Goal: Transaction & Acquisition: Obtain resource

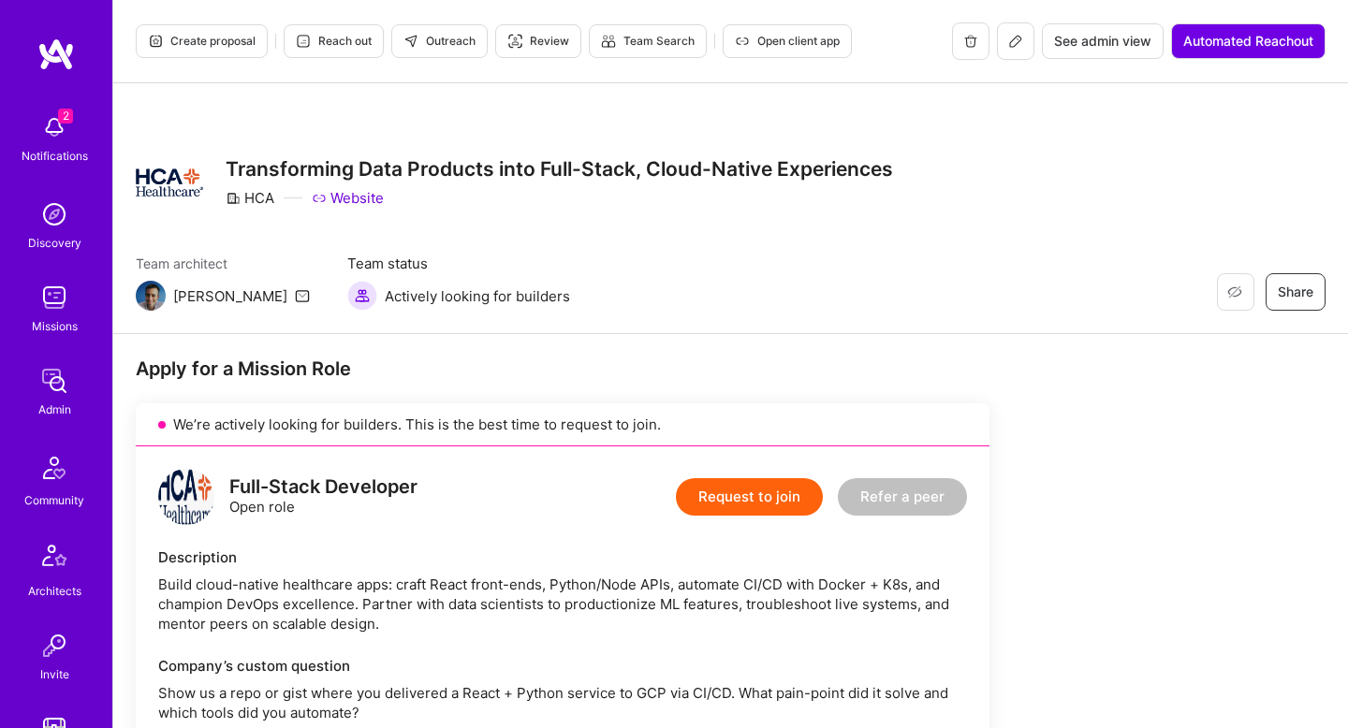
scroll to position [983, 0]
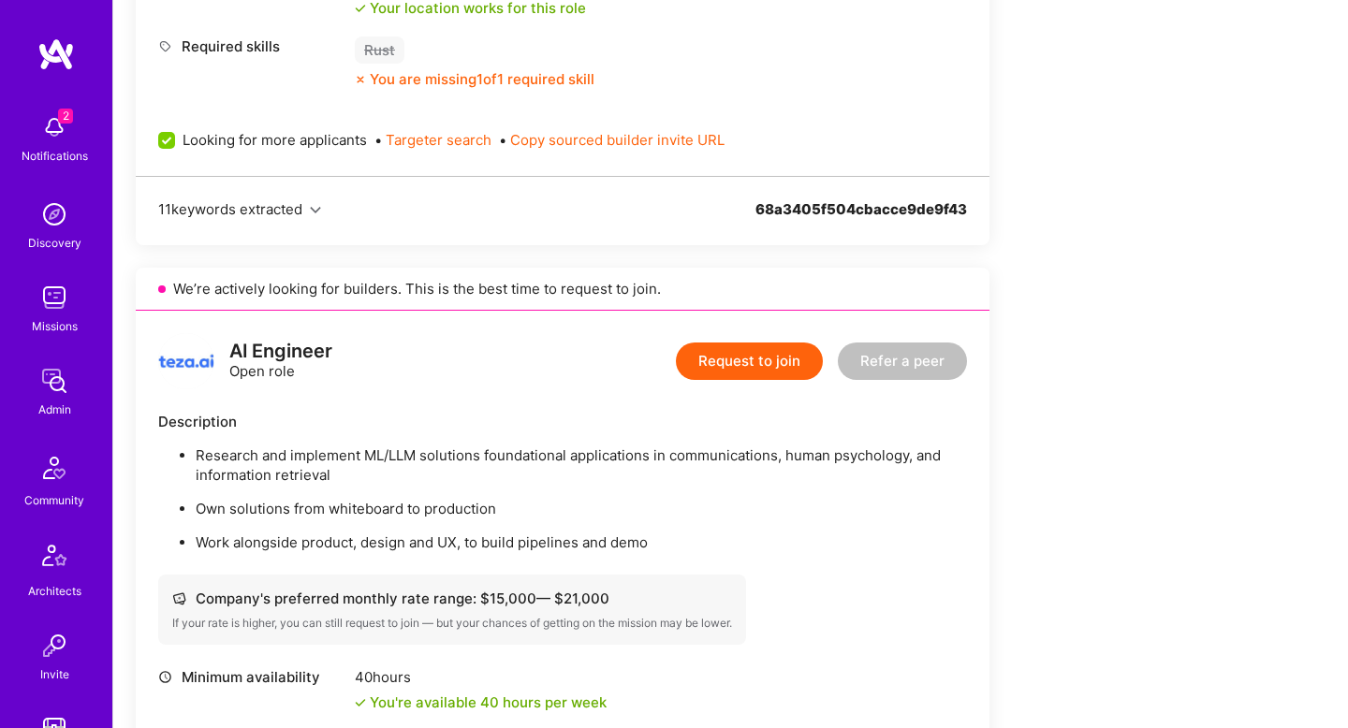
scroll to position [2501, 0]
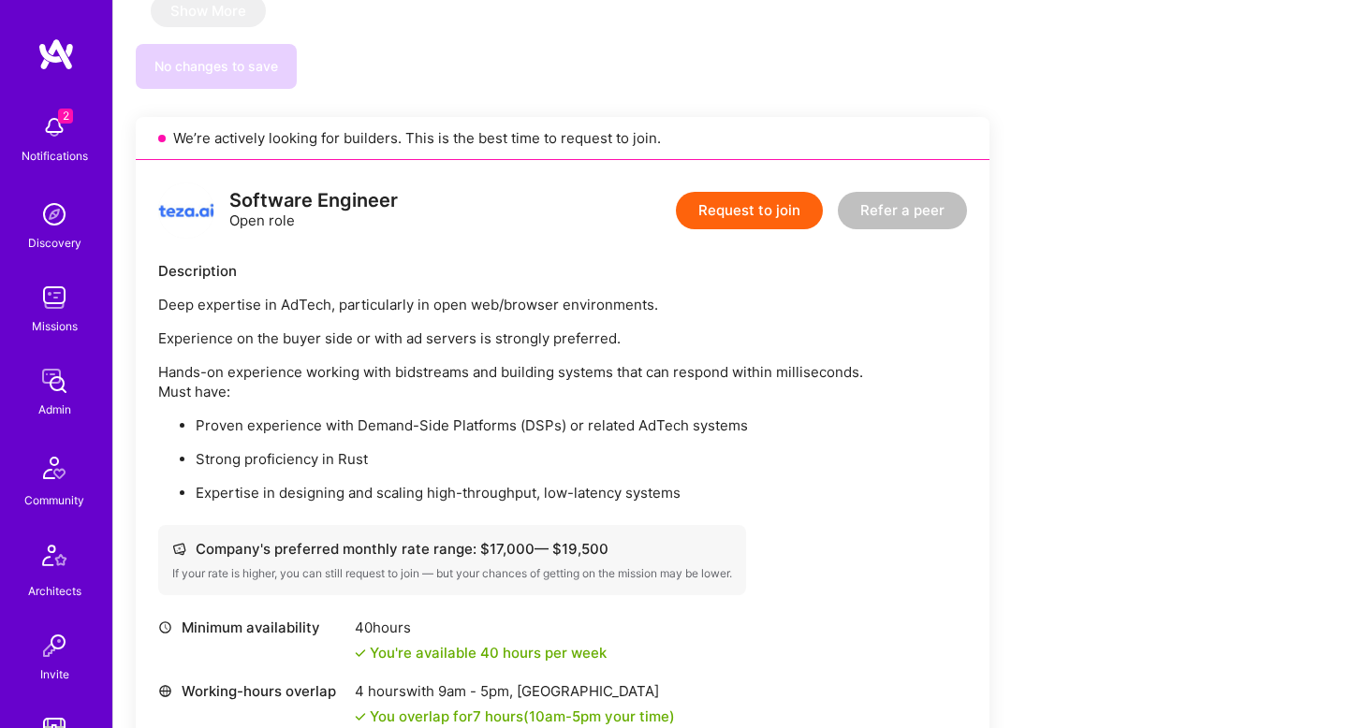
scroll to position [1574, 0]
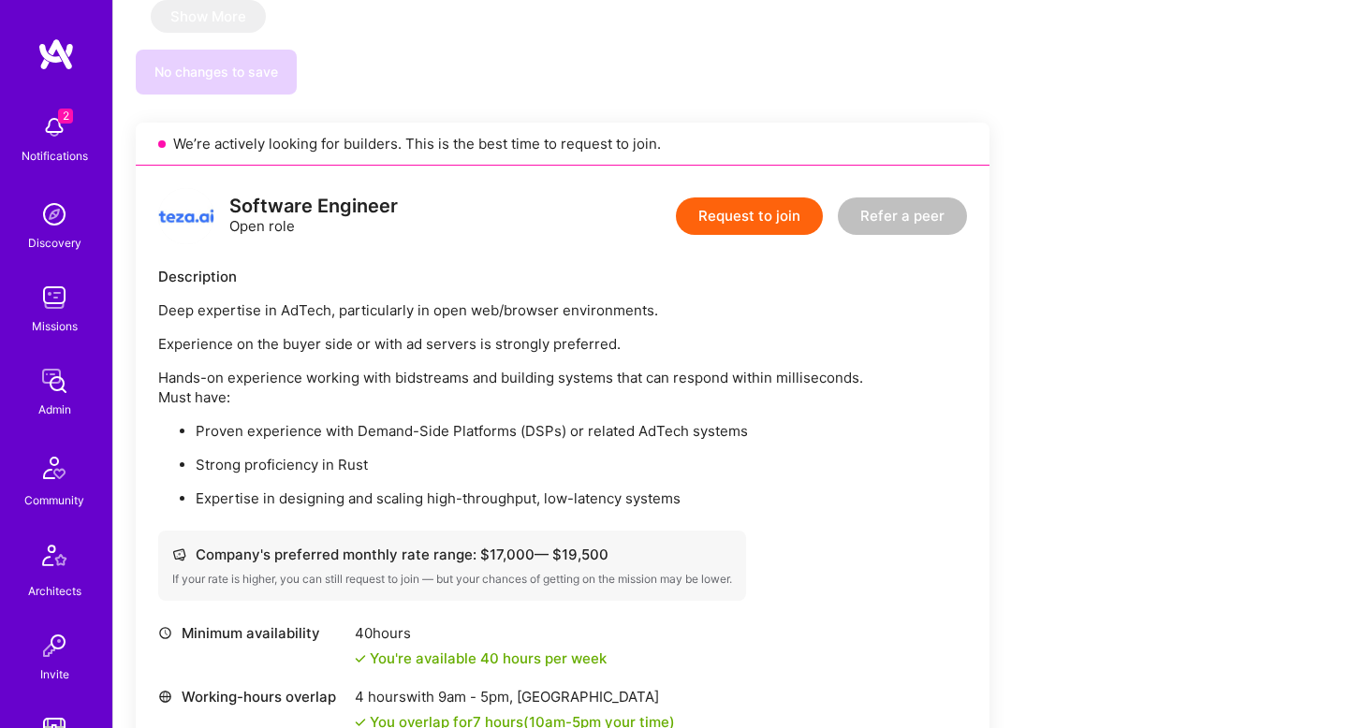
click at [357, 216] on div "Software Engineer" at bounding box center [313, 207] width 168 height 20
copy div "Software Engineer"
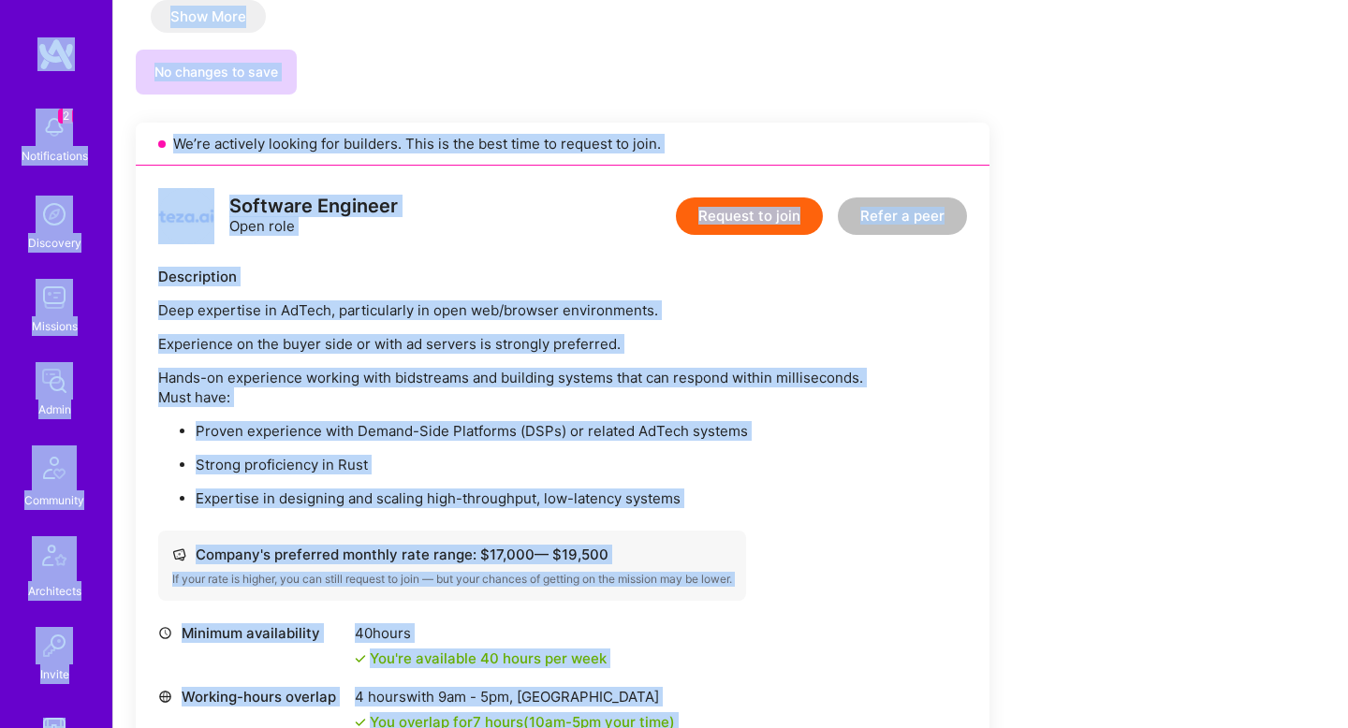
copy div "5 Loremipsumdol Sitametco Adipisci Elits Doeiusmod Temporinci Utlabo Etdolo M.A…"
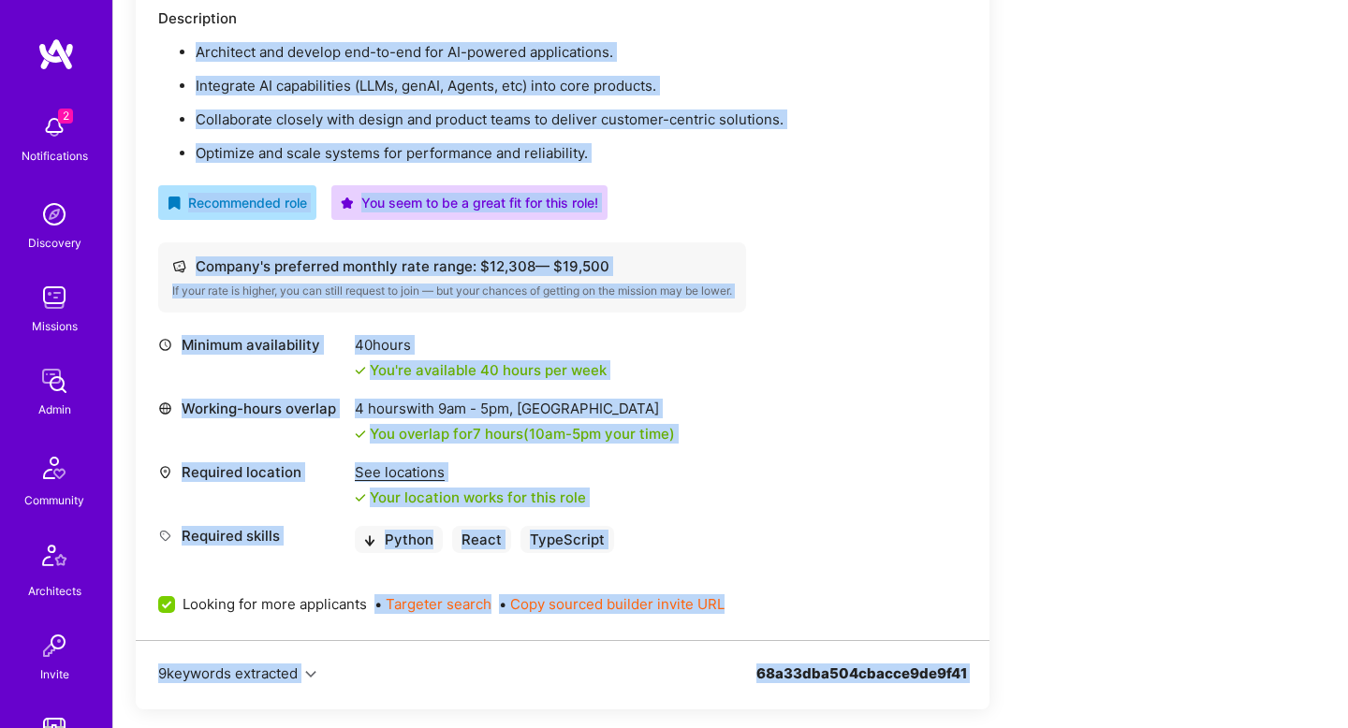
scroll to position [0, 0]
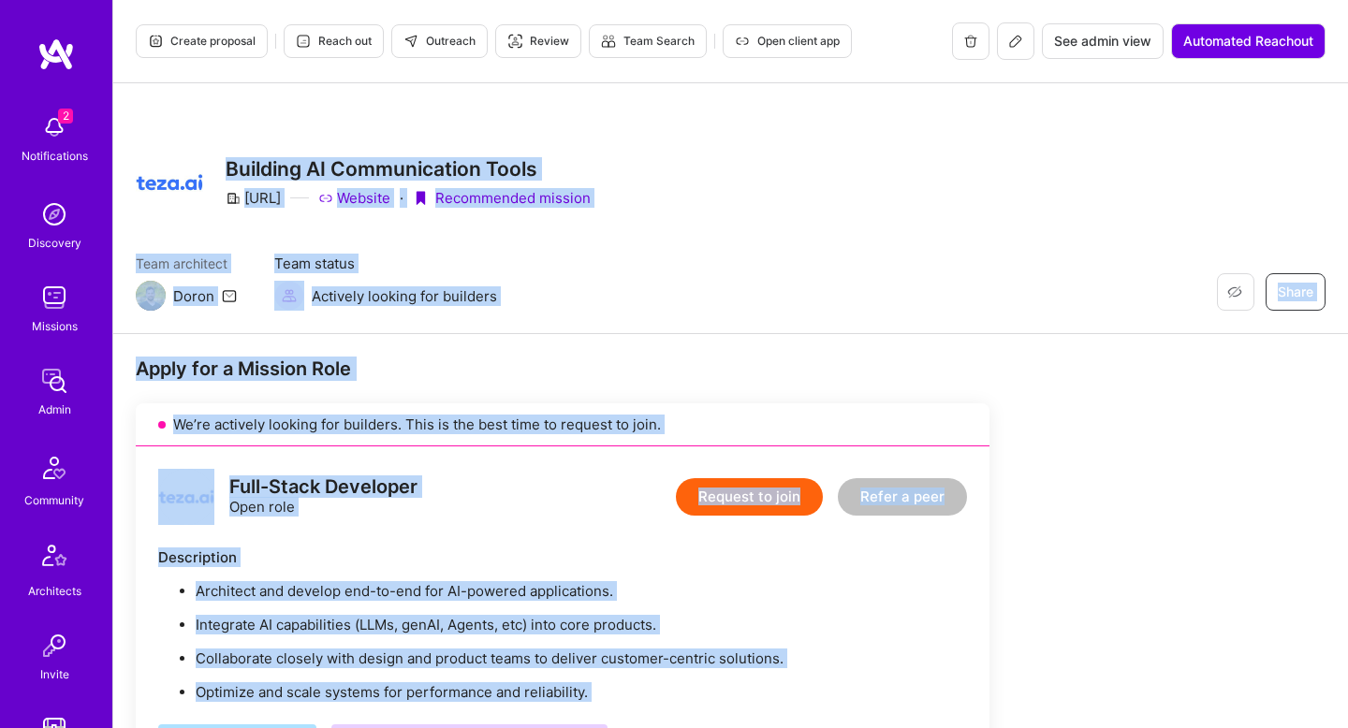
drag, startPoint x: 694, startPoint y: 667, endPoint x: 300, endPoint y: 130, distance: 666.2
copy div "Loremips DO Sitametconsec Adipi elit.se Doeiusm · Temporincid utlabor Etdo magn…"
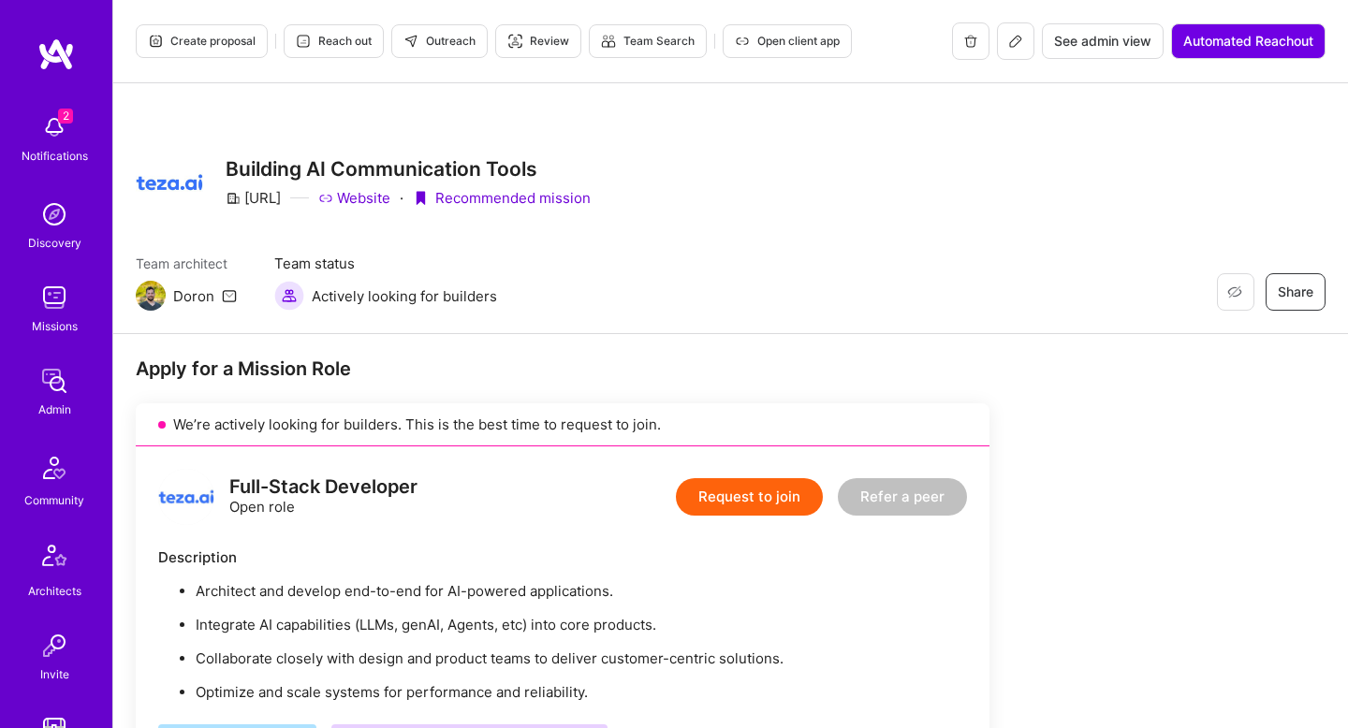
click at [759, 229] on div "Restore Not Interested Share Building AI Communication Tools [URL] Website · Re…" at bounding box center [730, 208] width 1234 height 251
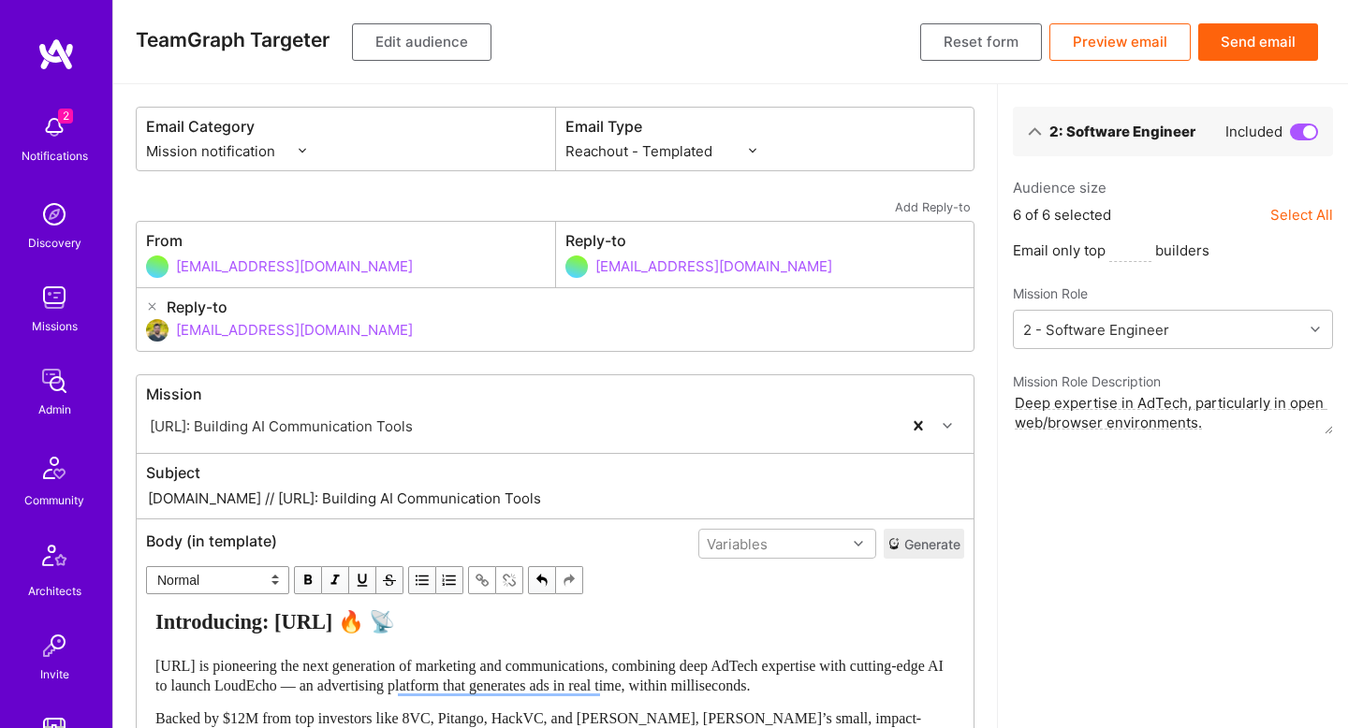
select select "rich-reachout"
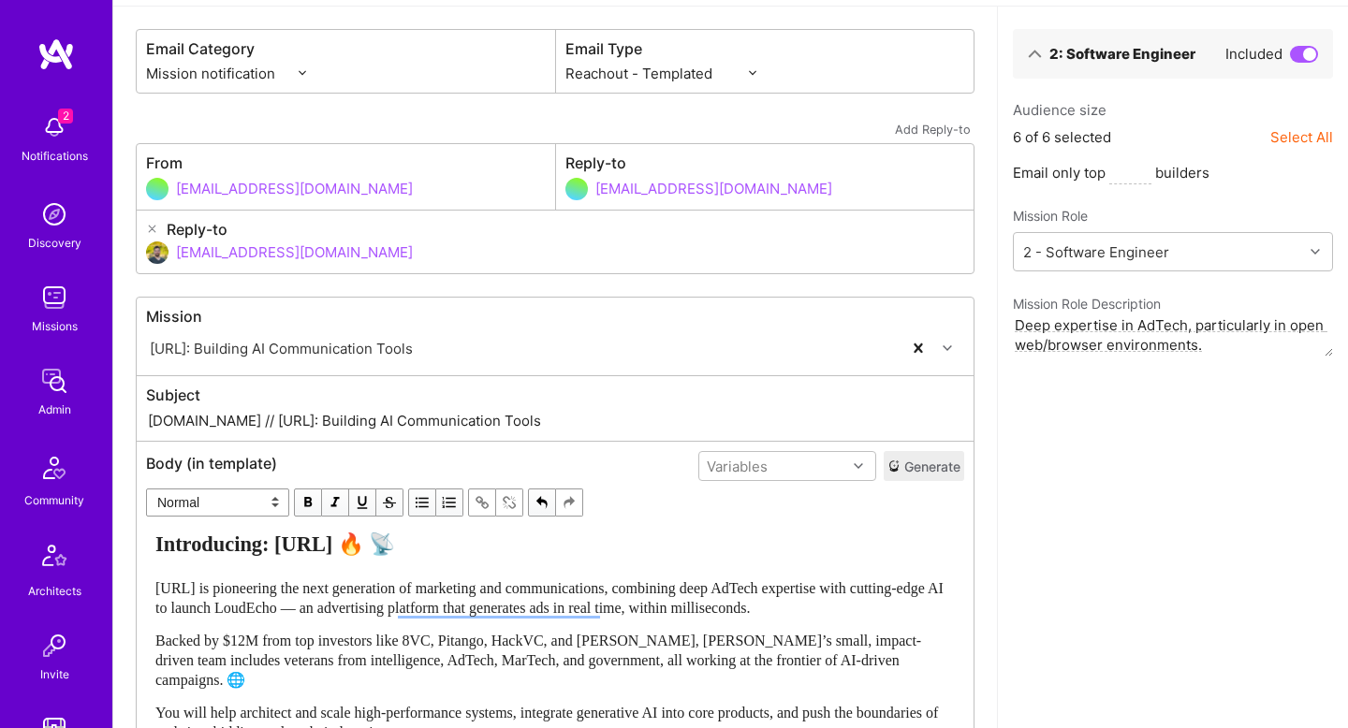
scroll to position [75, 0]
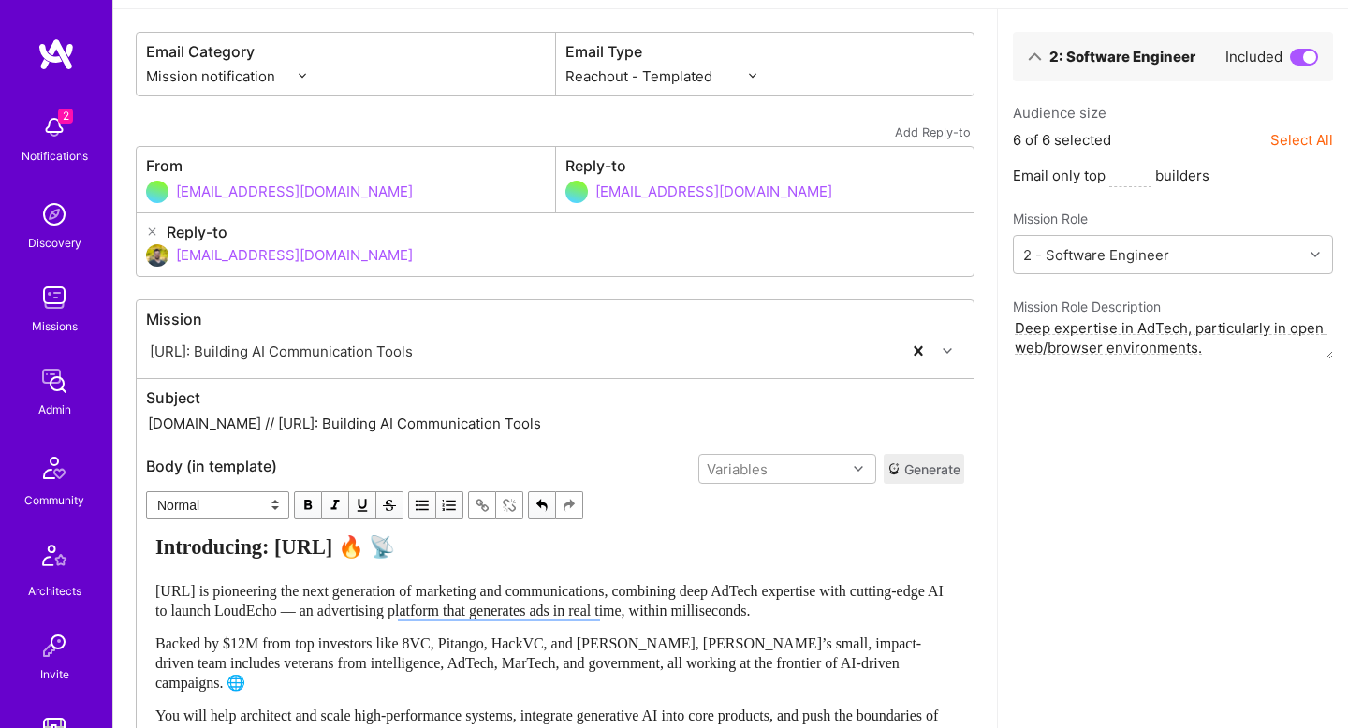
click at [1102, 611] on div "2: Software Engineer Included Audience size 6 of 6 selected Select All Email on…" at bounding box center [1172, 491] width 351 height 965
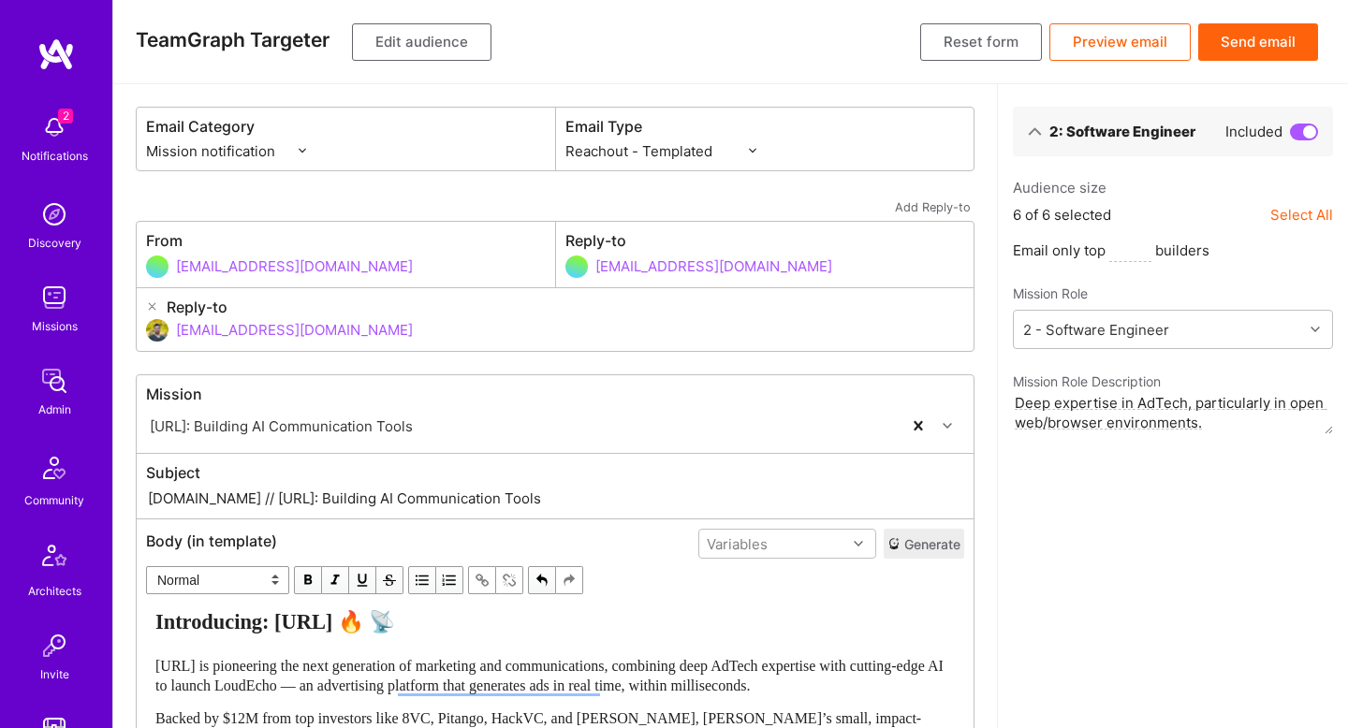
click at [441, 37] on button "Edit audience" at bounding box center [421, 41] width 139 height 37
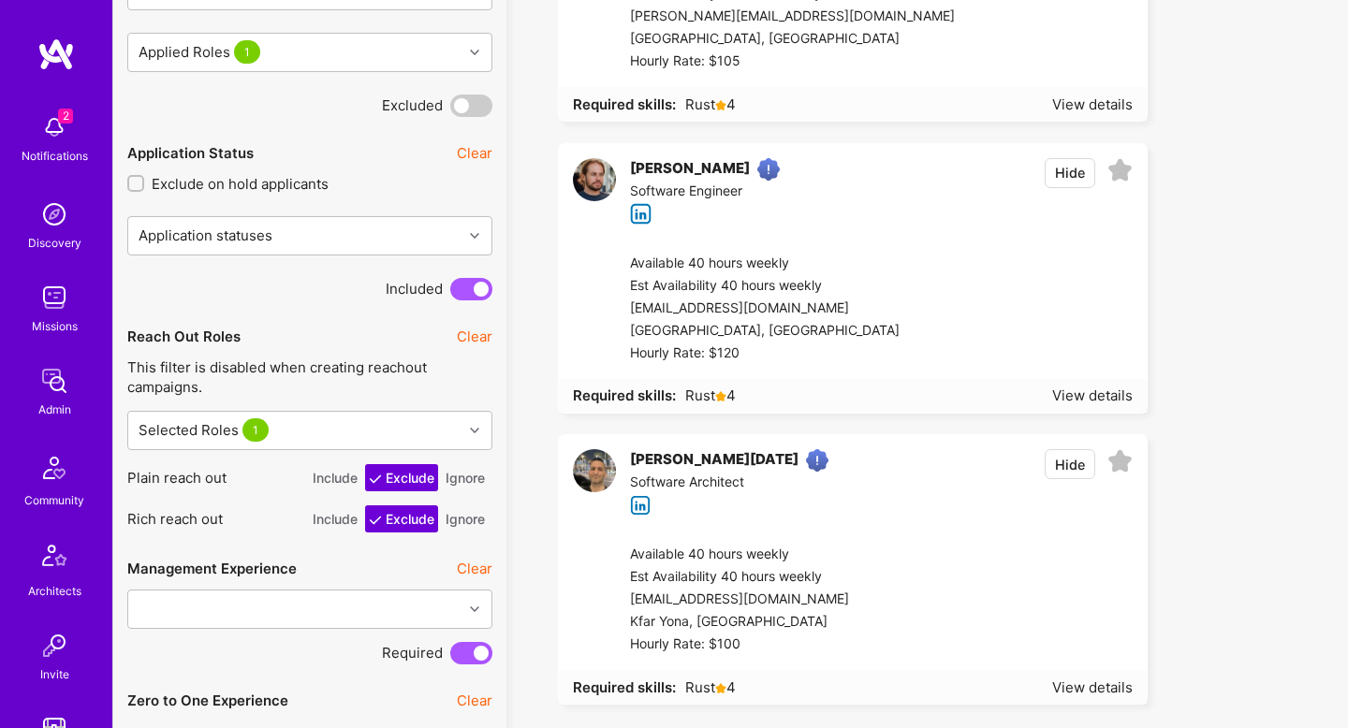
scroll to position [1307, 0]
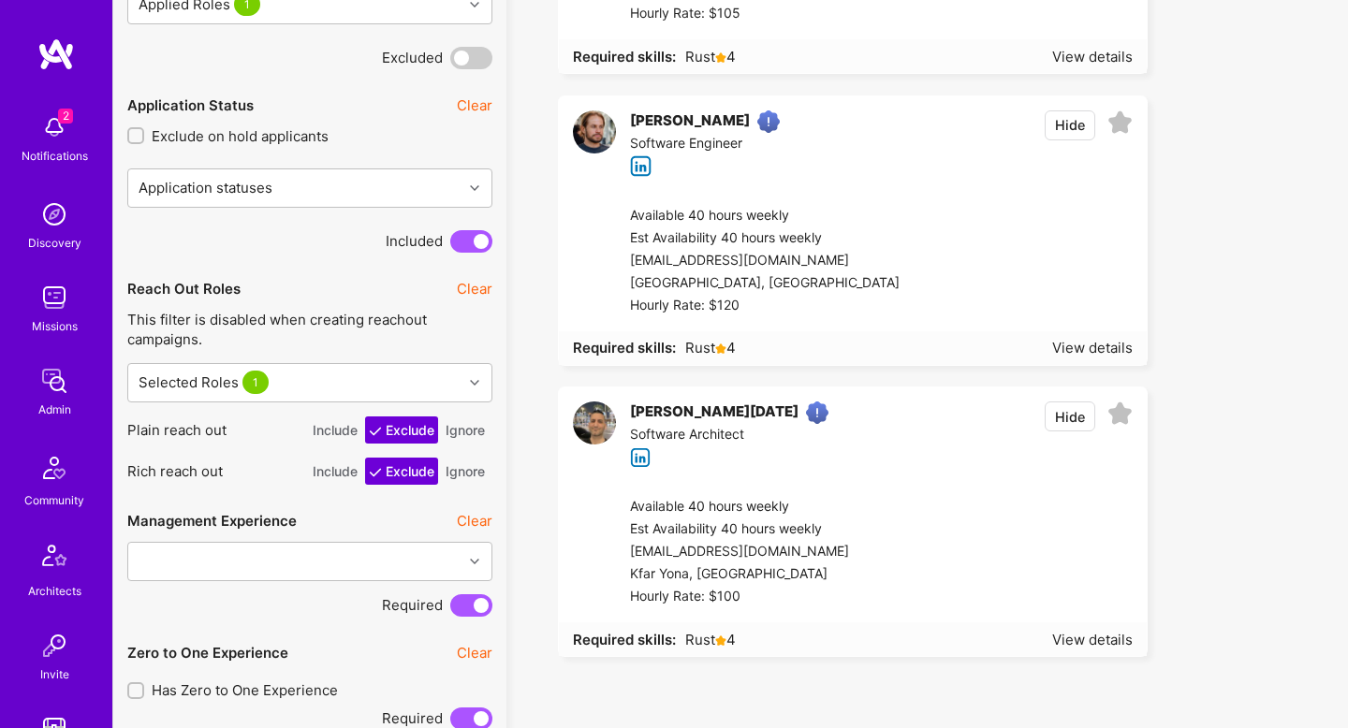
click at [339, 432] on button "Include" at bounding box center [335, 429] width 52 height 27
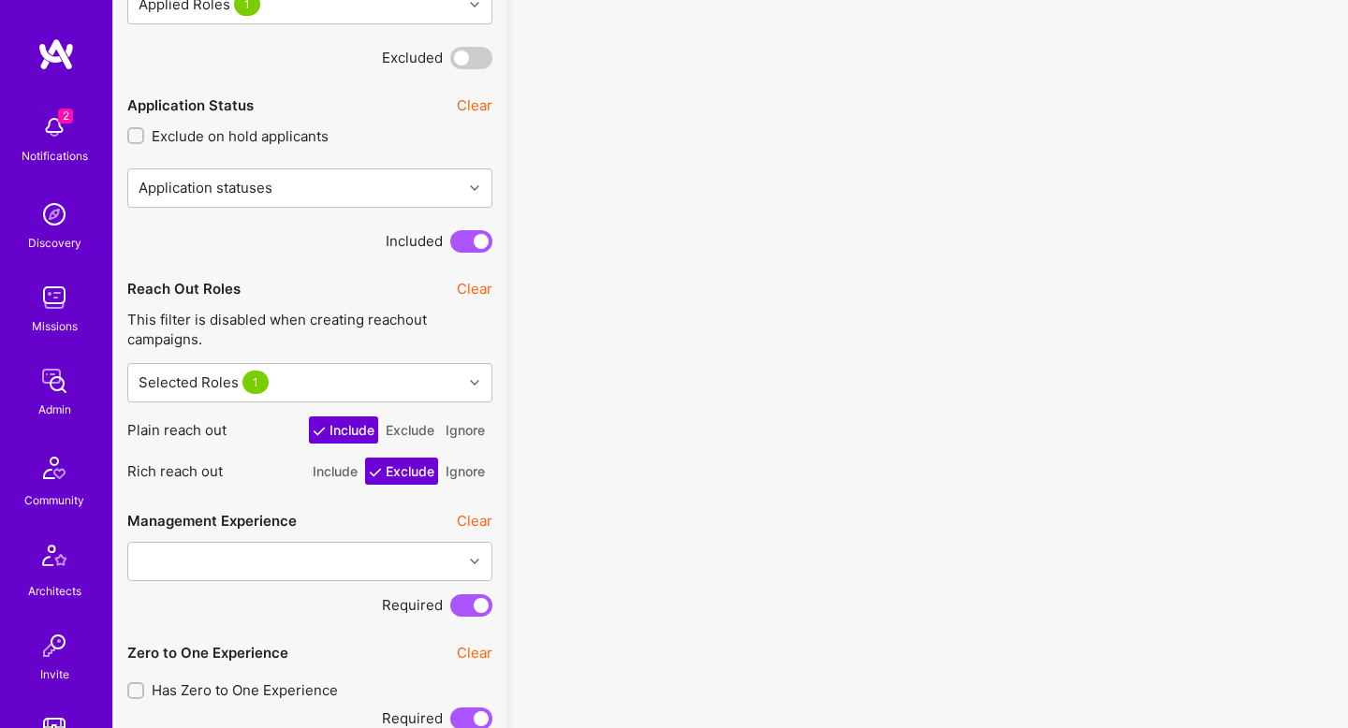
click at [332, 474] on button "Include" at bounding box center [335, 471] width 52 height 27
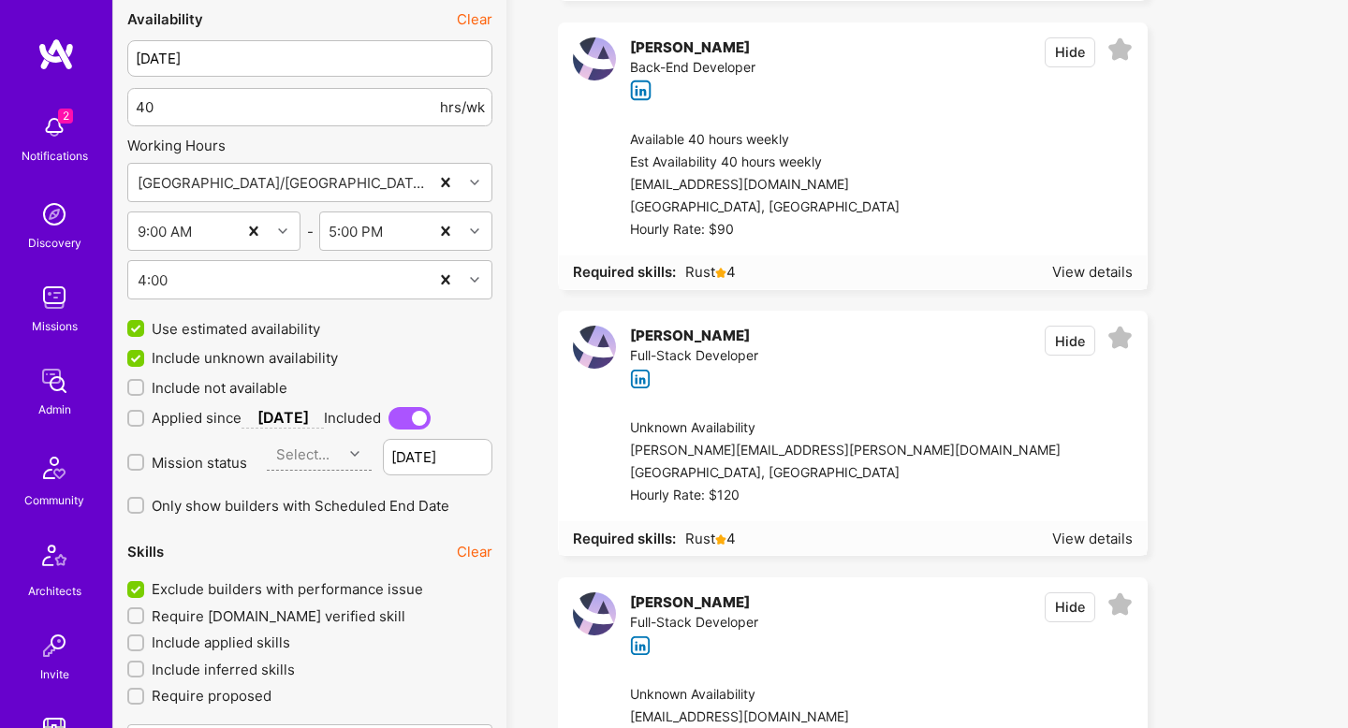
scroll to position [2229, 0]
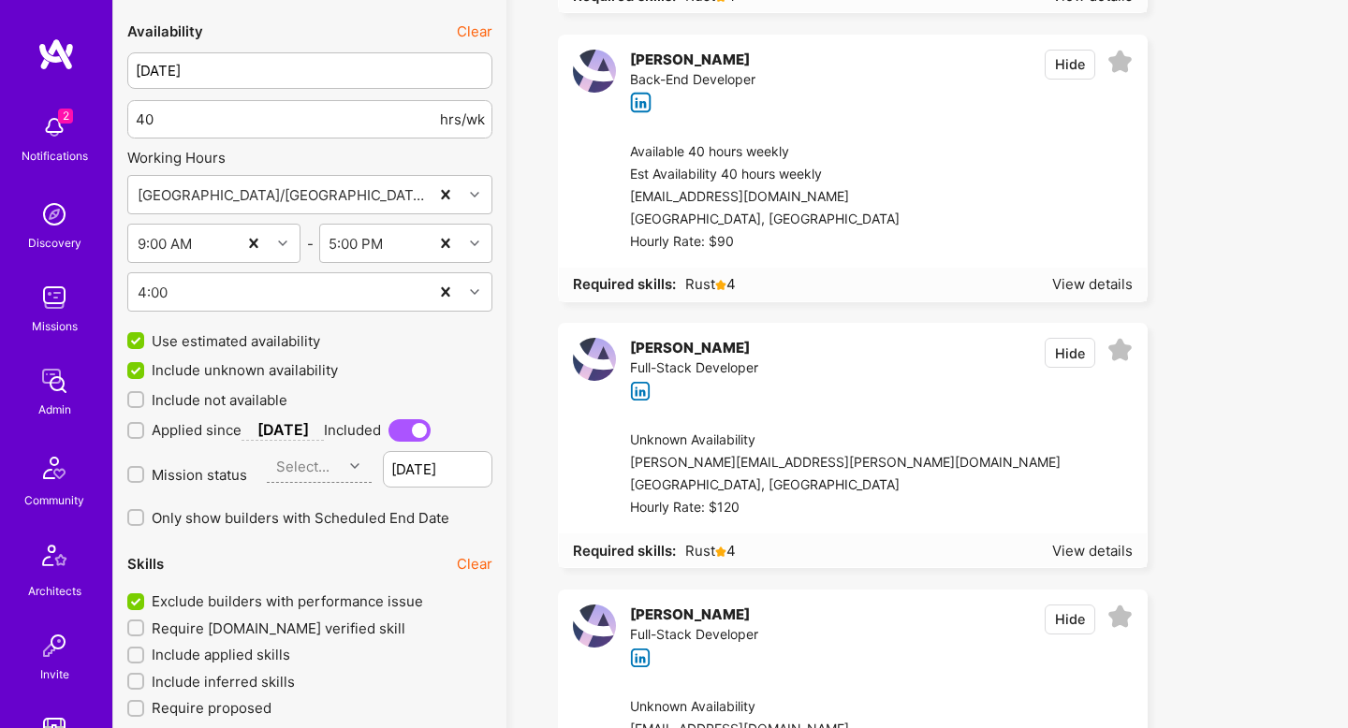
scroll to position [2215, 0]
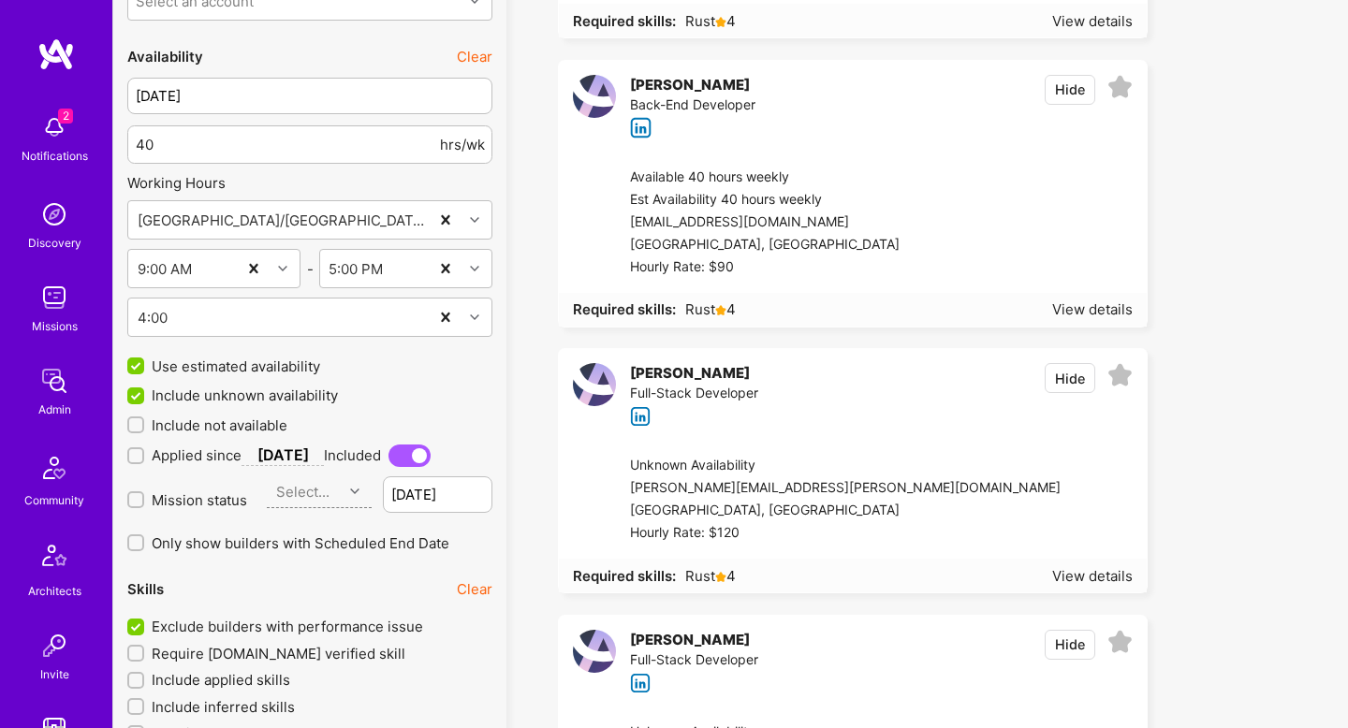
click at [220, 493] on span "Mission status" at bounding box center [199, 500] width 95 height 20
click at [144, 494] on input "Mission status" at bounding box center [137, 500] width 13 height 13
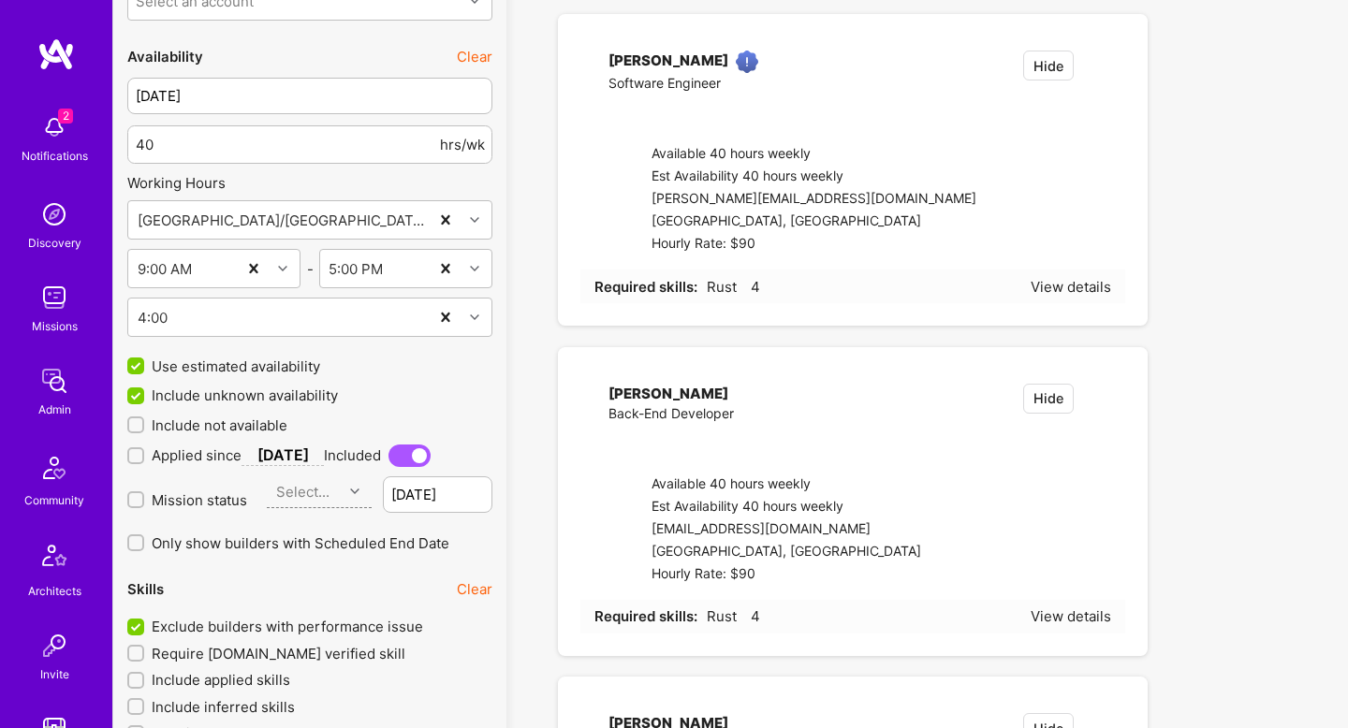
checkbox input "true"
type input "Sep 3"
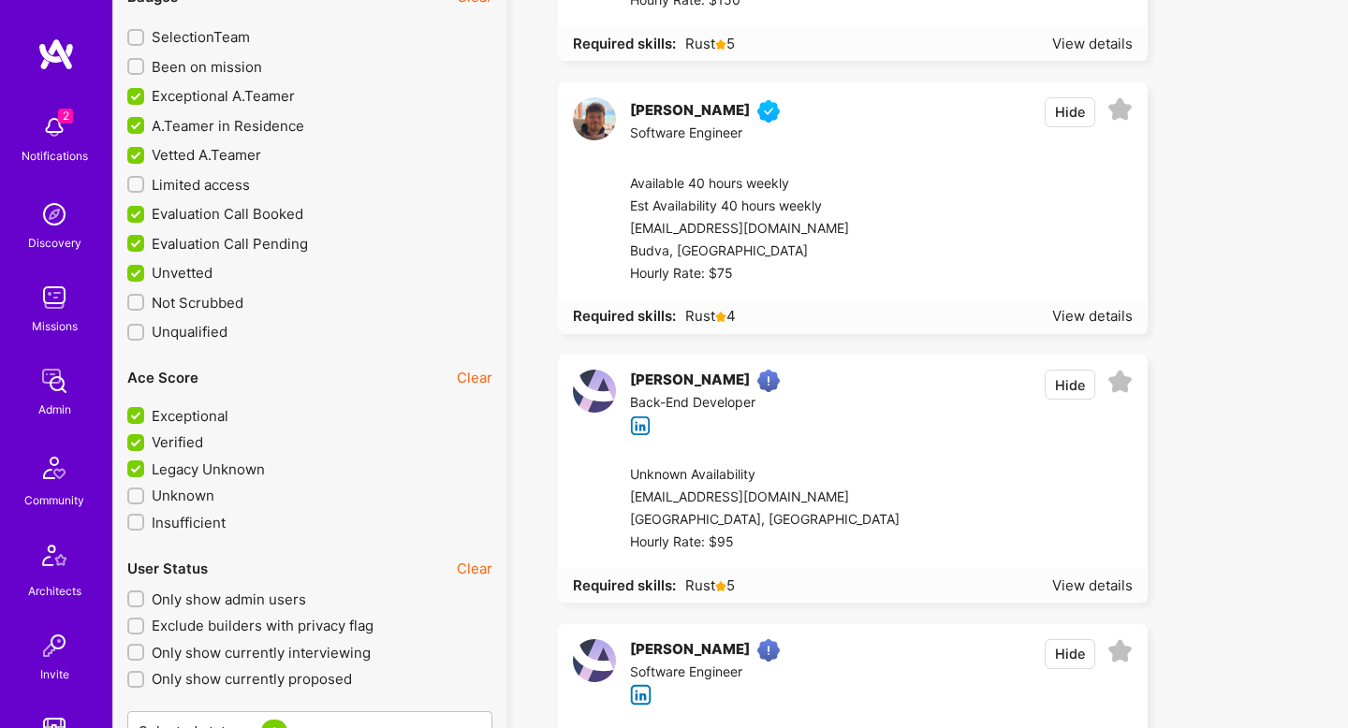
scroll to position [5245, 0]
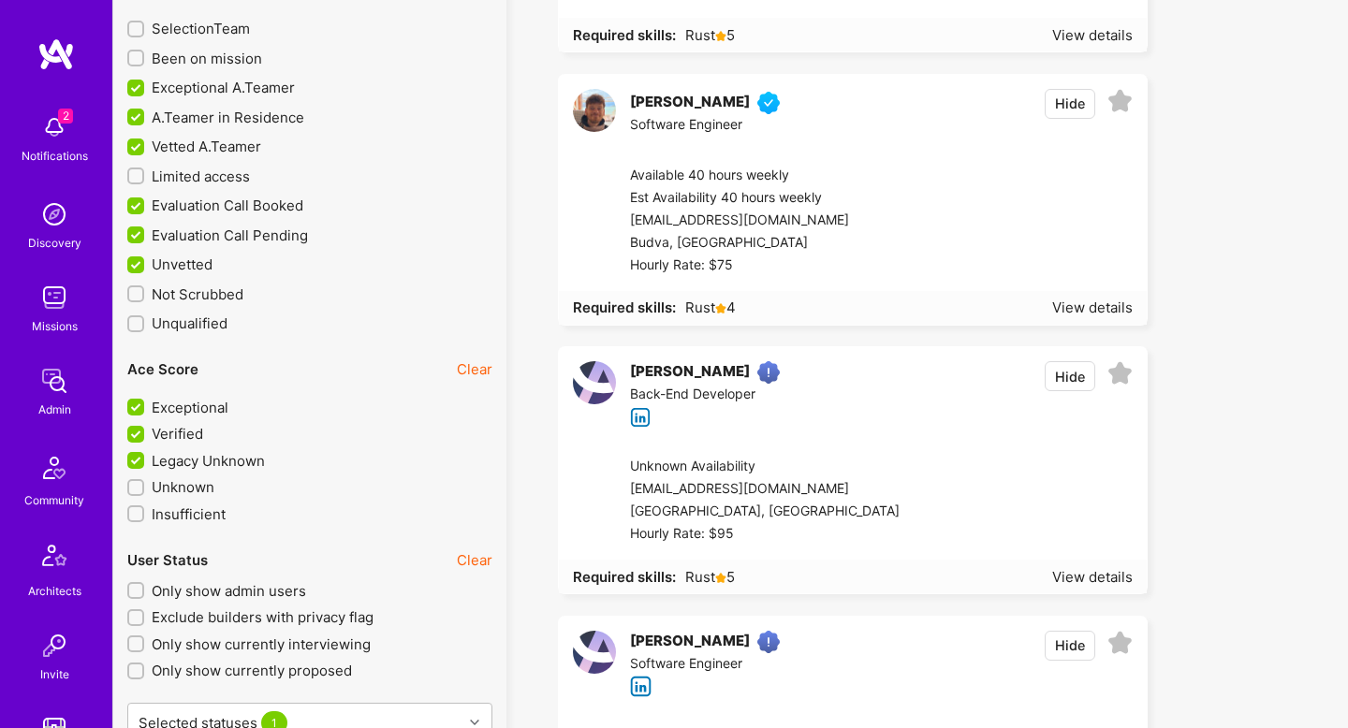
drag, startPoint x: 277, startPoint y: 598, endPoint x: 284, endPoint y: 573, distance: 26.1
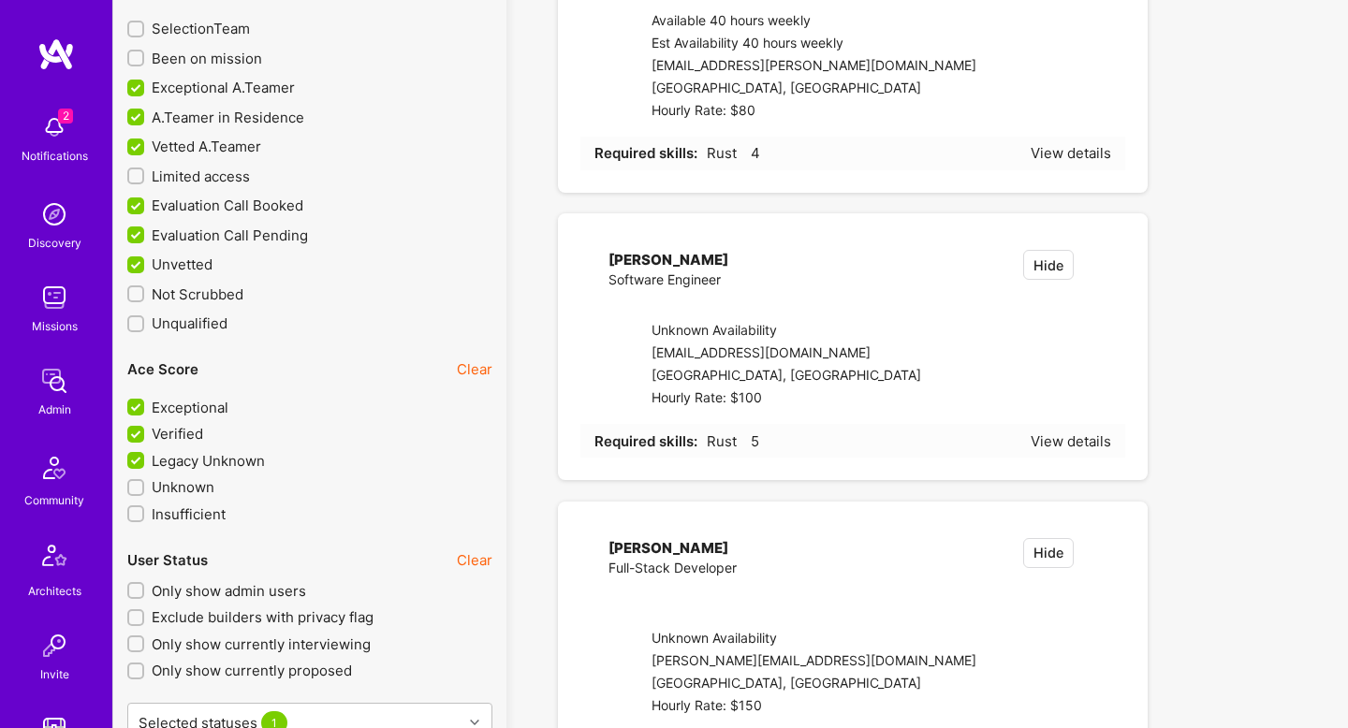
checkbox input "true"
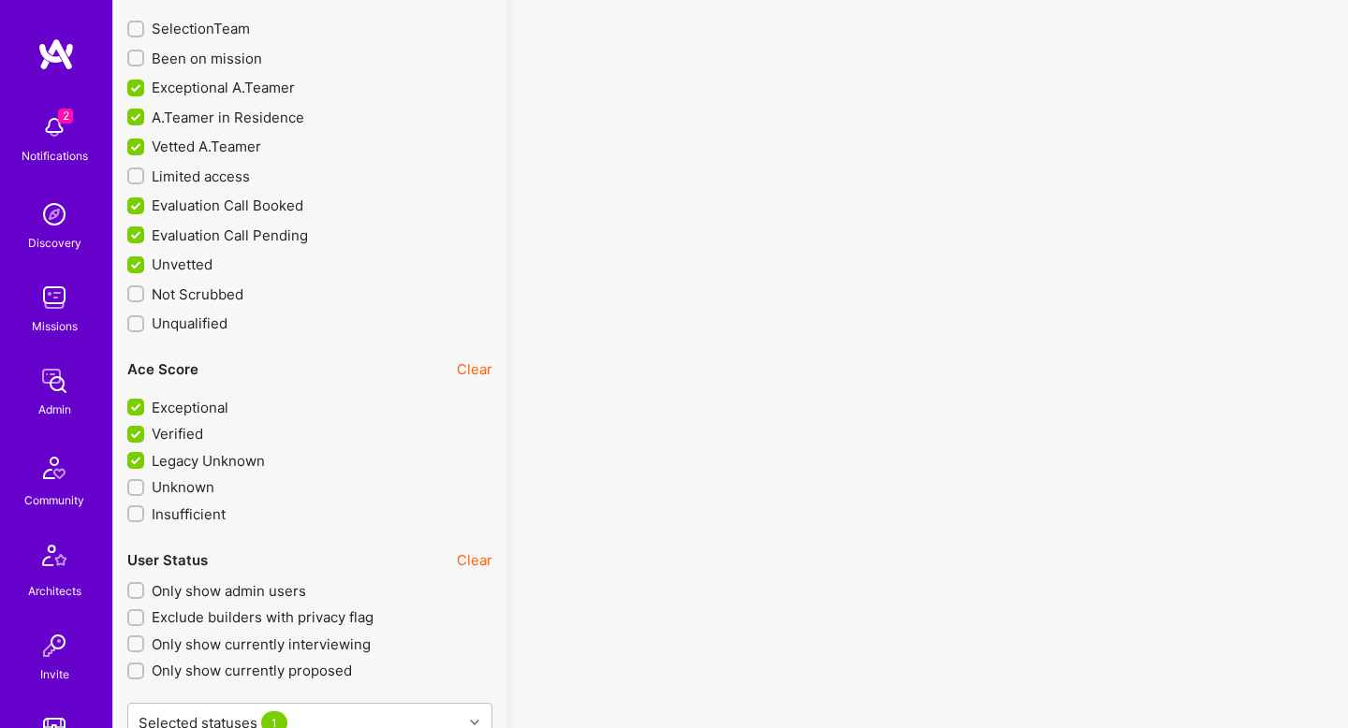
checkbox input "true"
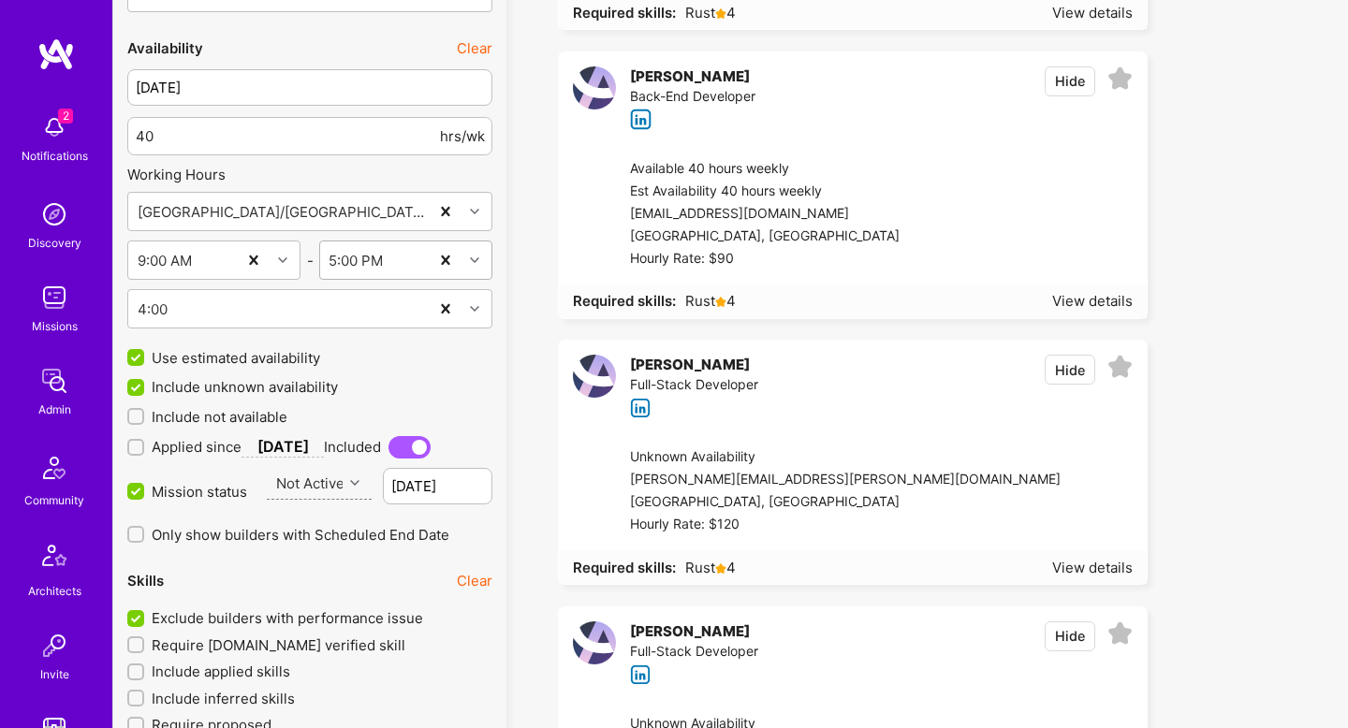
scroll to position [2236, 0]
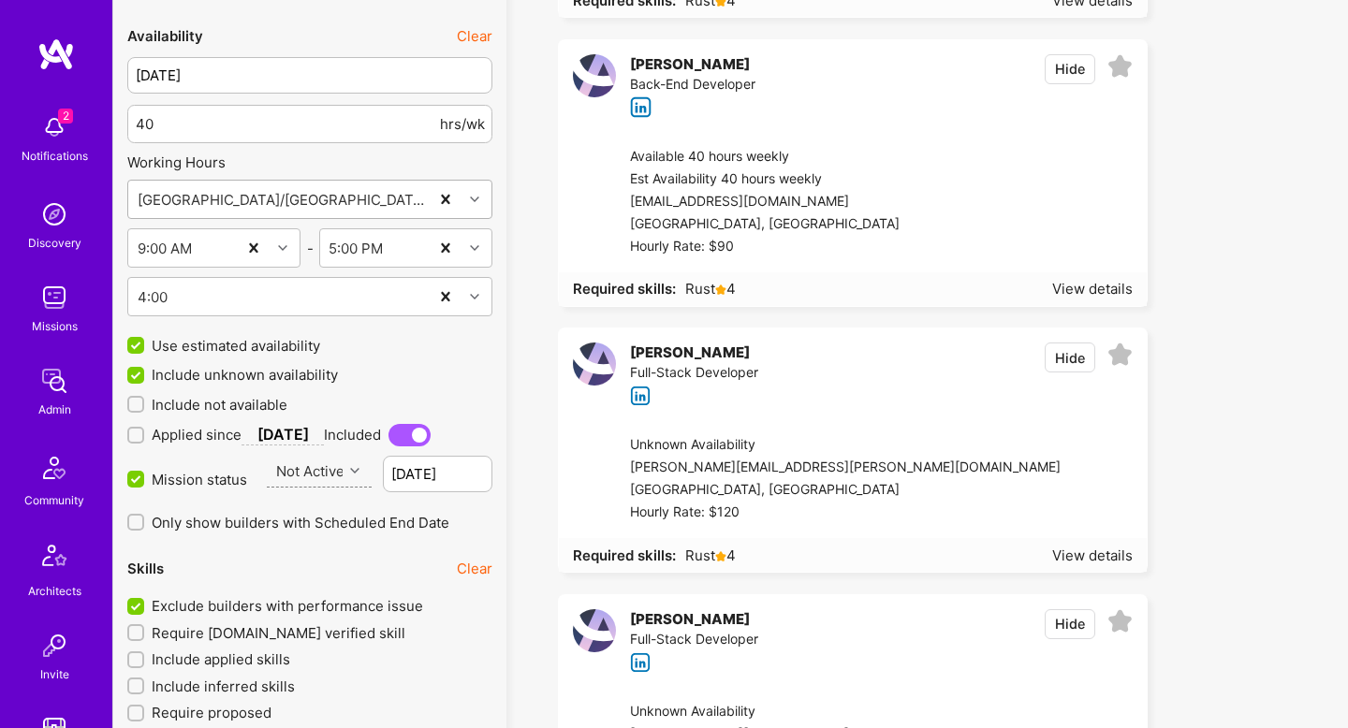
click at [374, 202] on div "Asia/Jerusalem - GMT+03:00" at bounding box center [278, 199] width 300 height 37
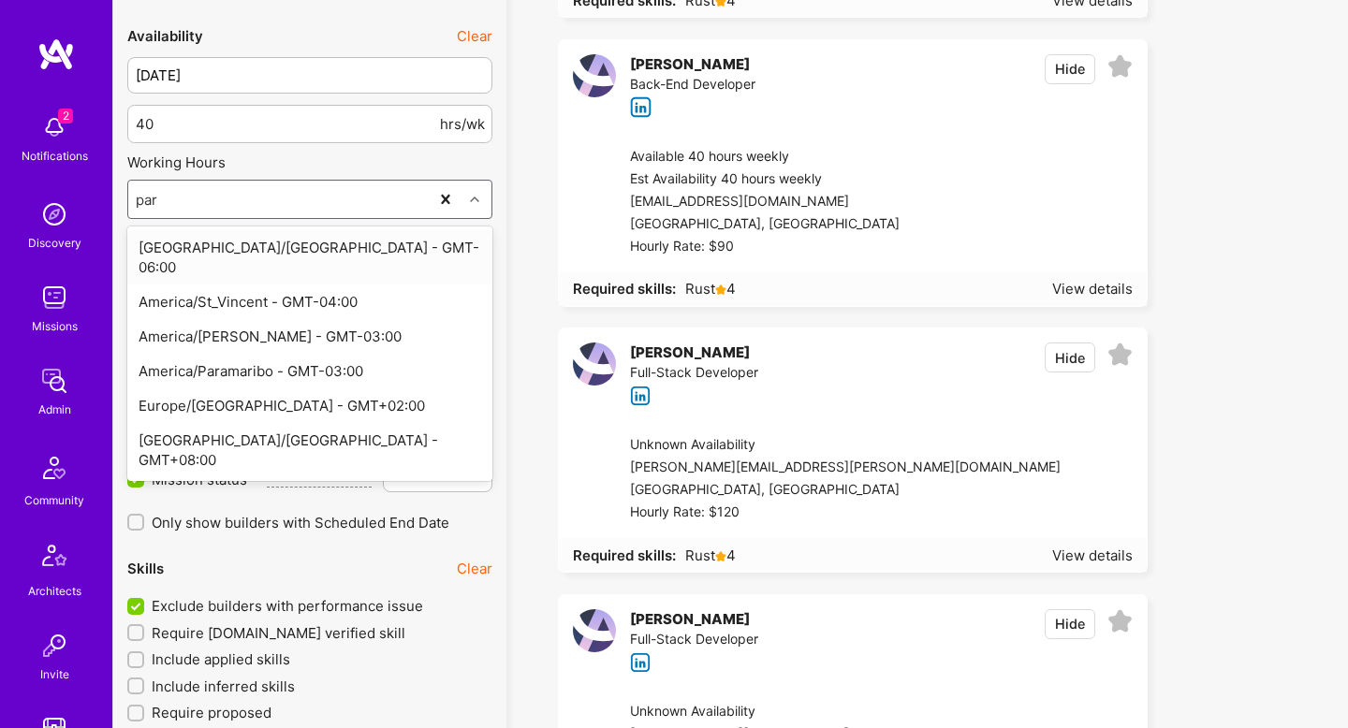
type input "pari"
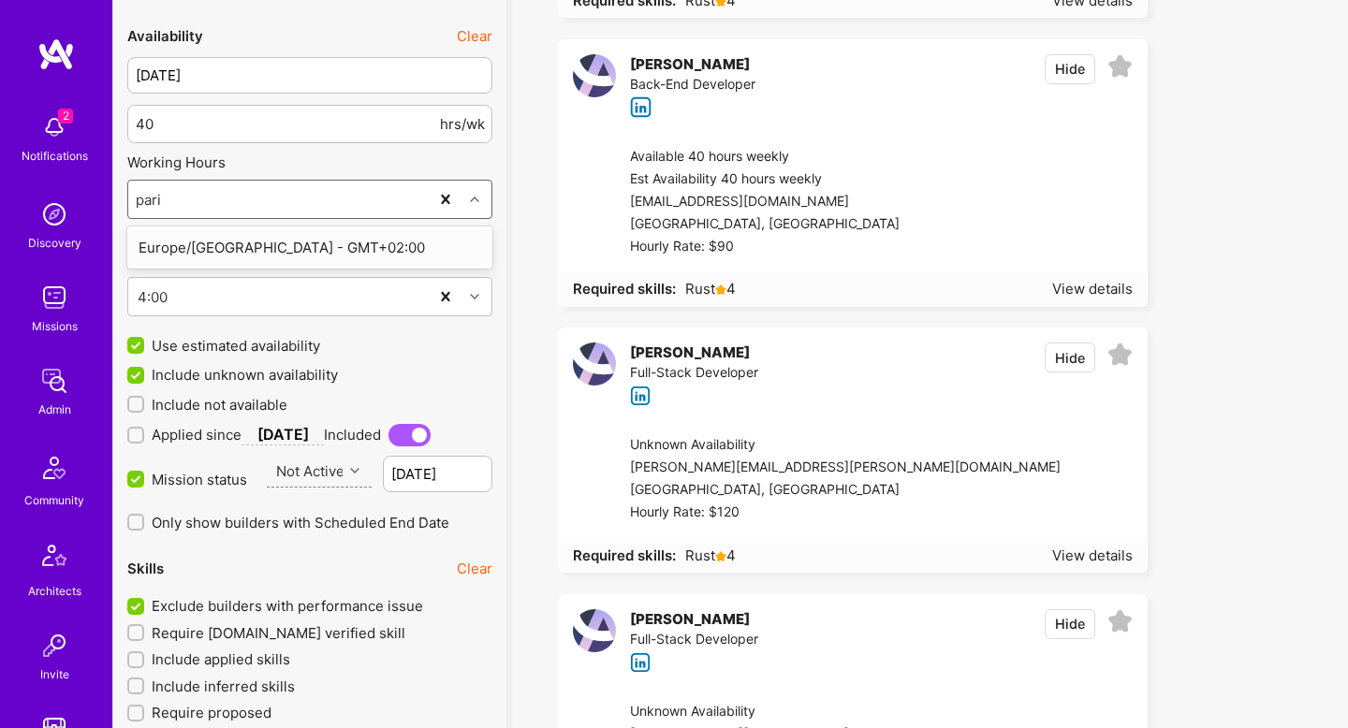
click at [366, 246] on div "Europe/Paris - GMT+02:00" at bounding box center [309, 247] width 365 height 35
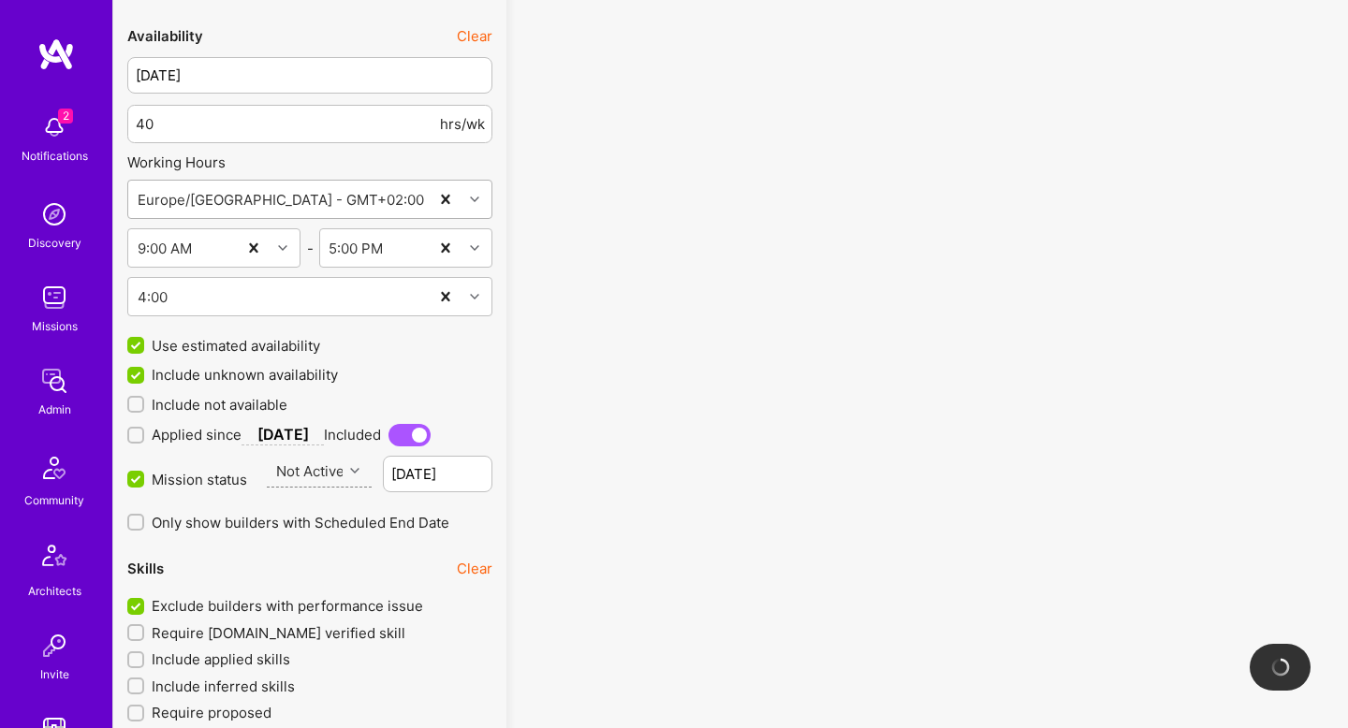
click at [369, 199] on div "Europe/Paris - GMT+02:00" at bounding box center [278, 199] width 300 height 37
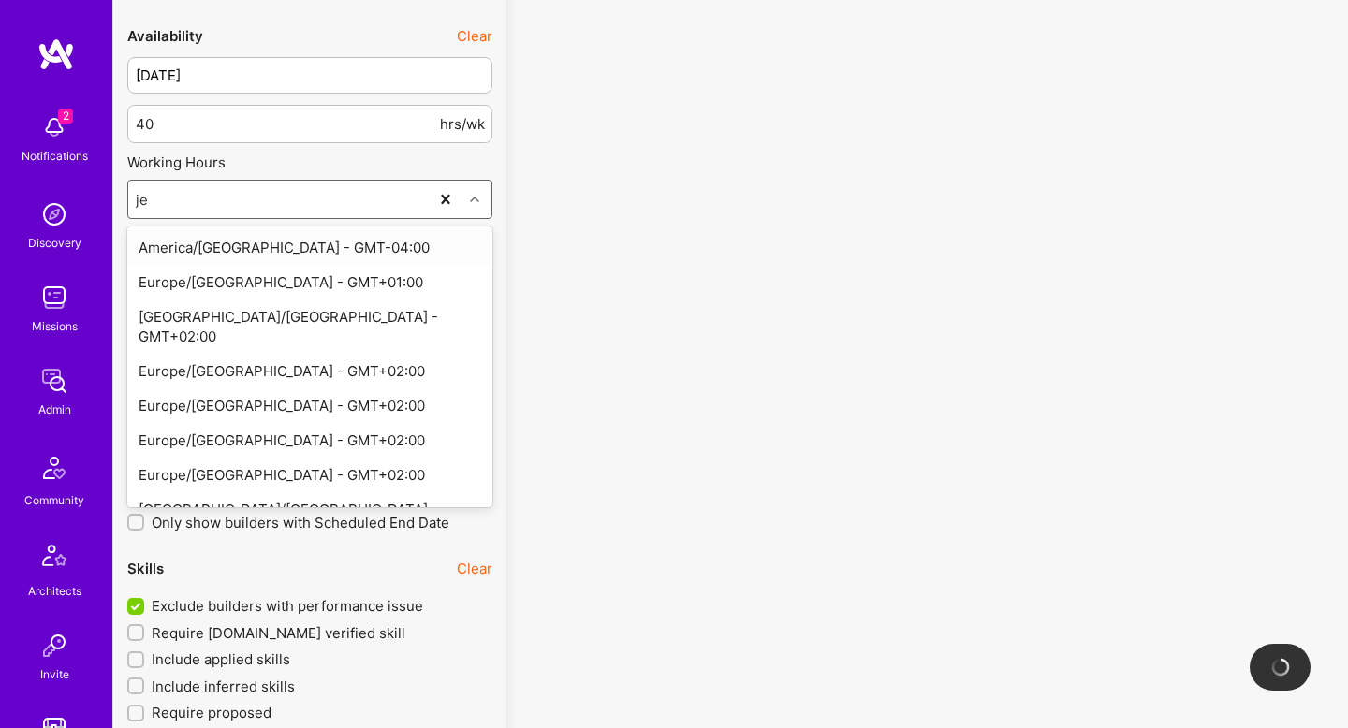
type input "jeru"
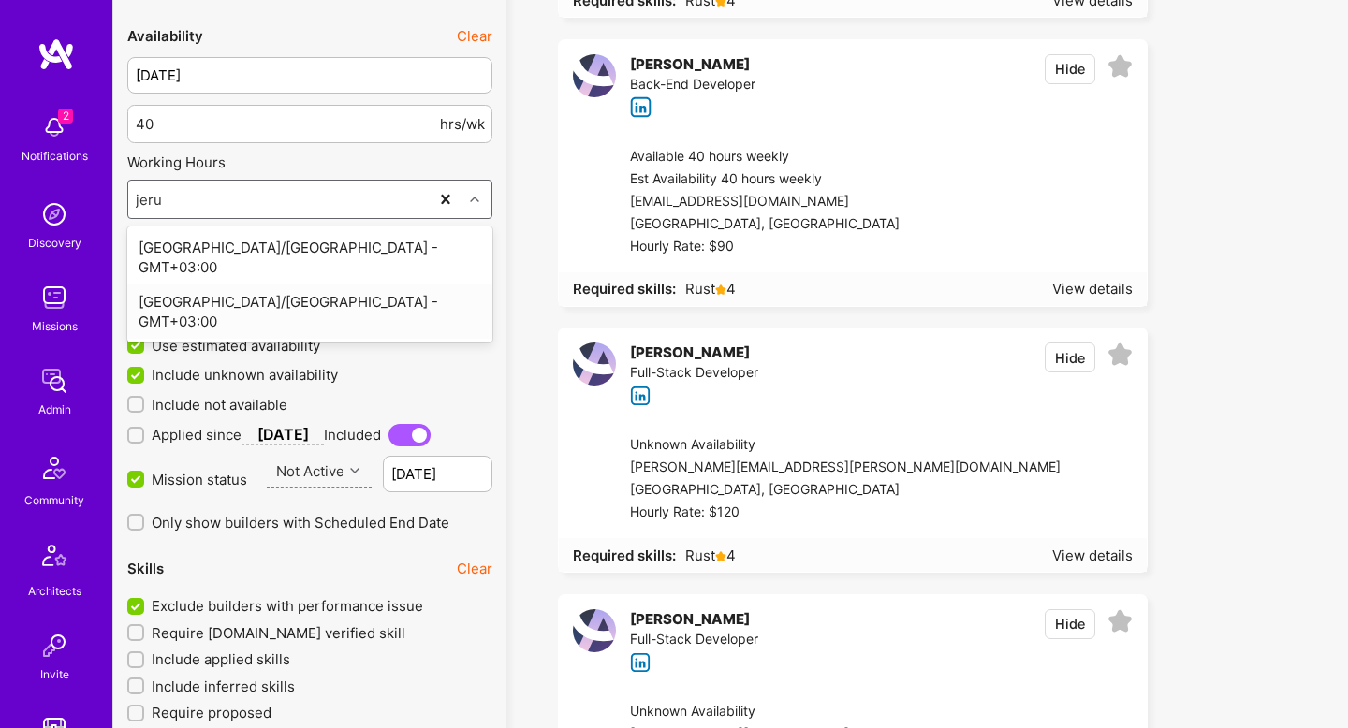
click at [315, 285] on div "Asia/Jerusalem - GMT+03:00" at bounding box center [309, 312] width 365 height 54
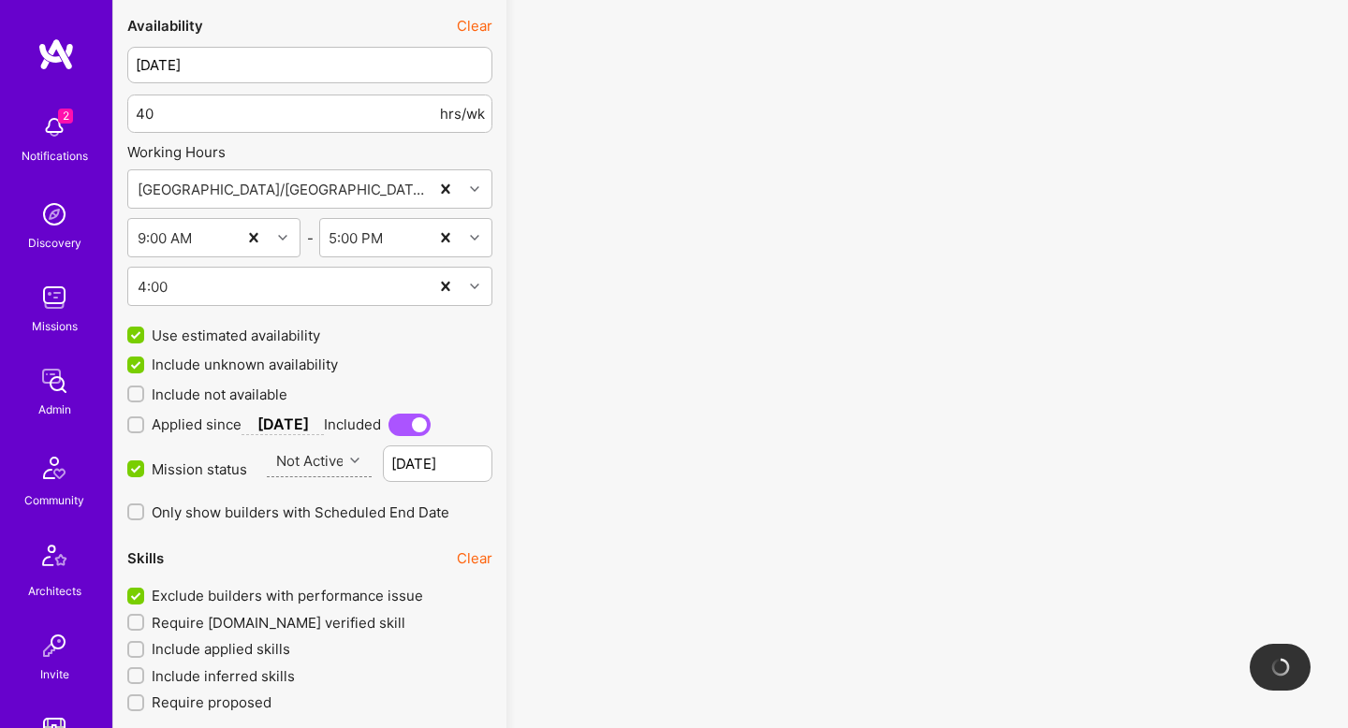
scroll to position [2253, 0]
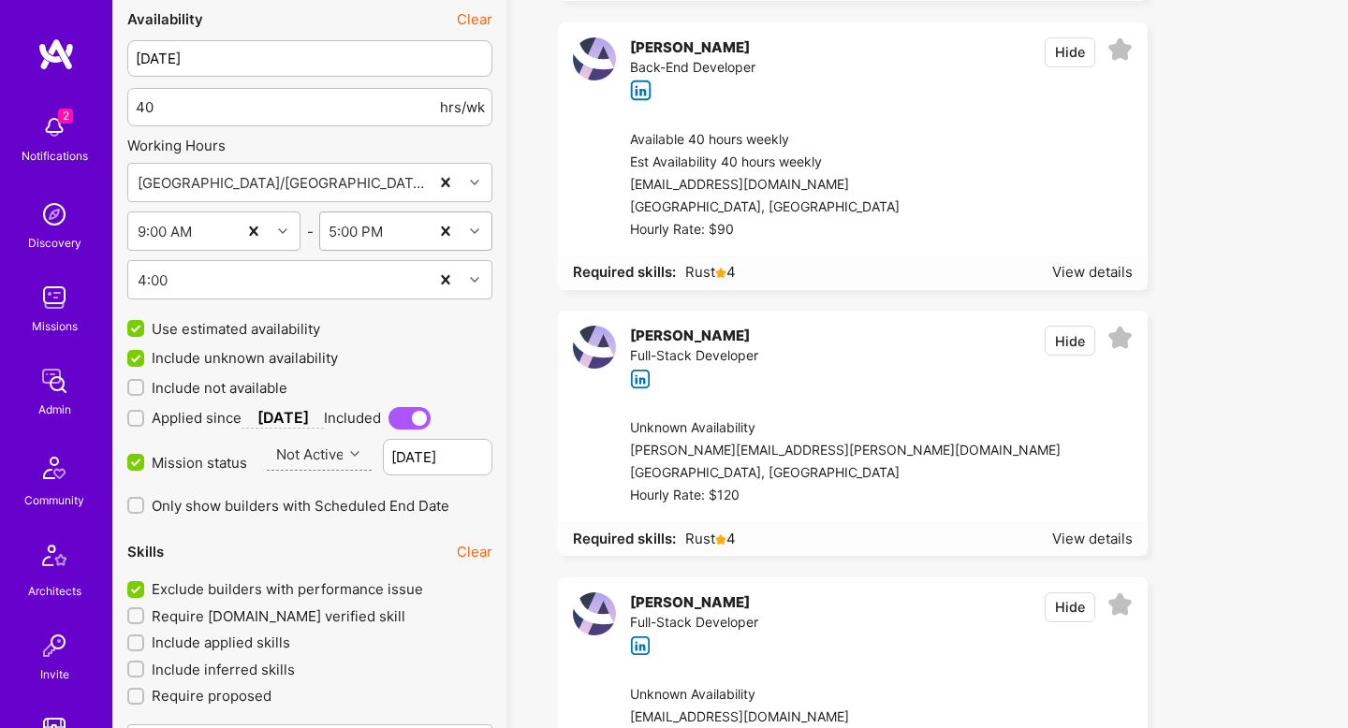
click at [399, 236] on div "5:00 PM" at bounding box center [374, 230] width 109 height 37
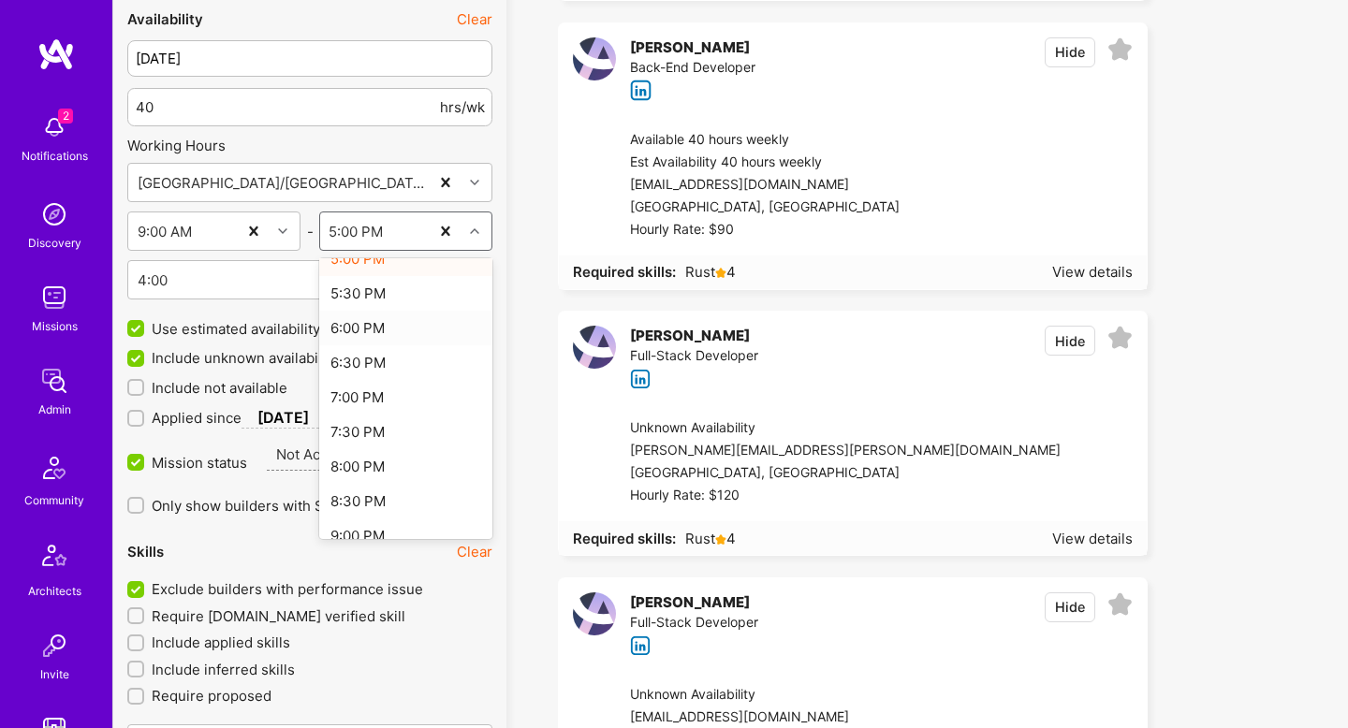
scroll to position [1195, 0]
click at [401, 328] on div "6:00 PM" at bounding box center [405, 331] width 173 height 35
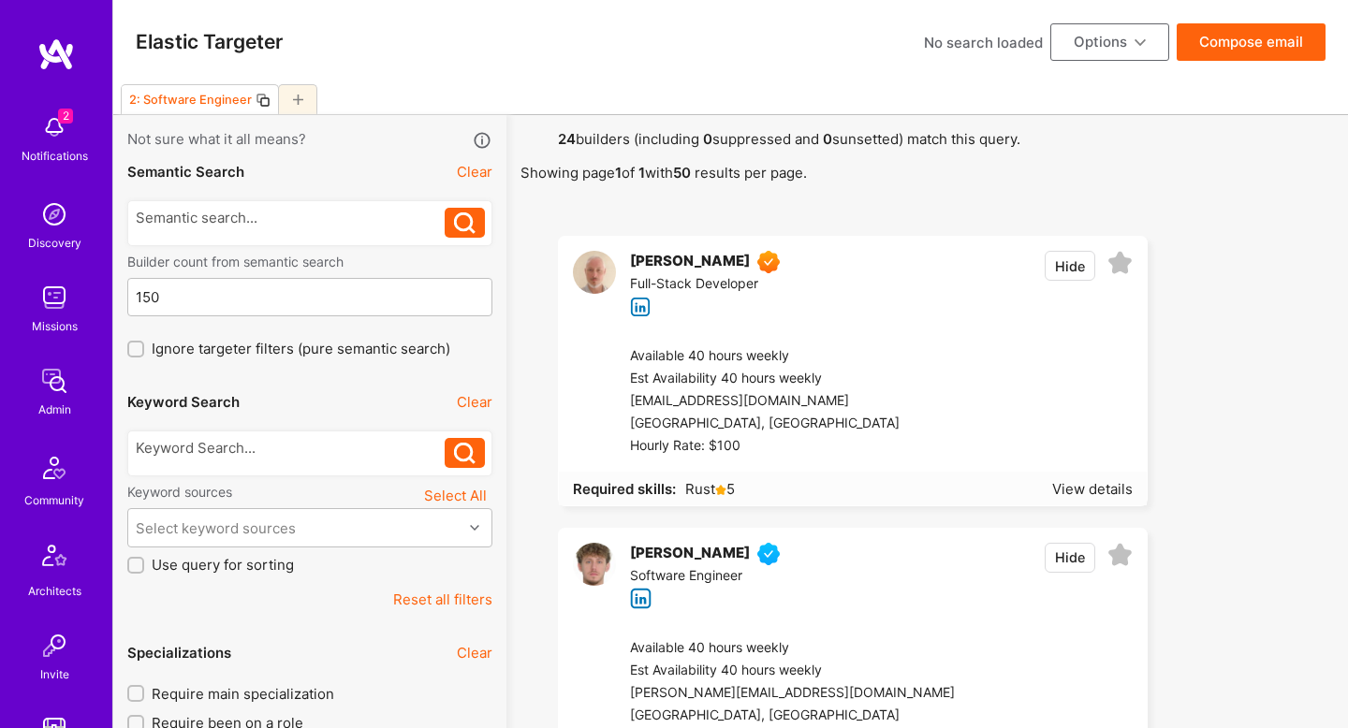
click at [255, 95] on icon at bounding box center [262, 100] width 15 height 15
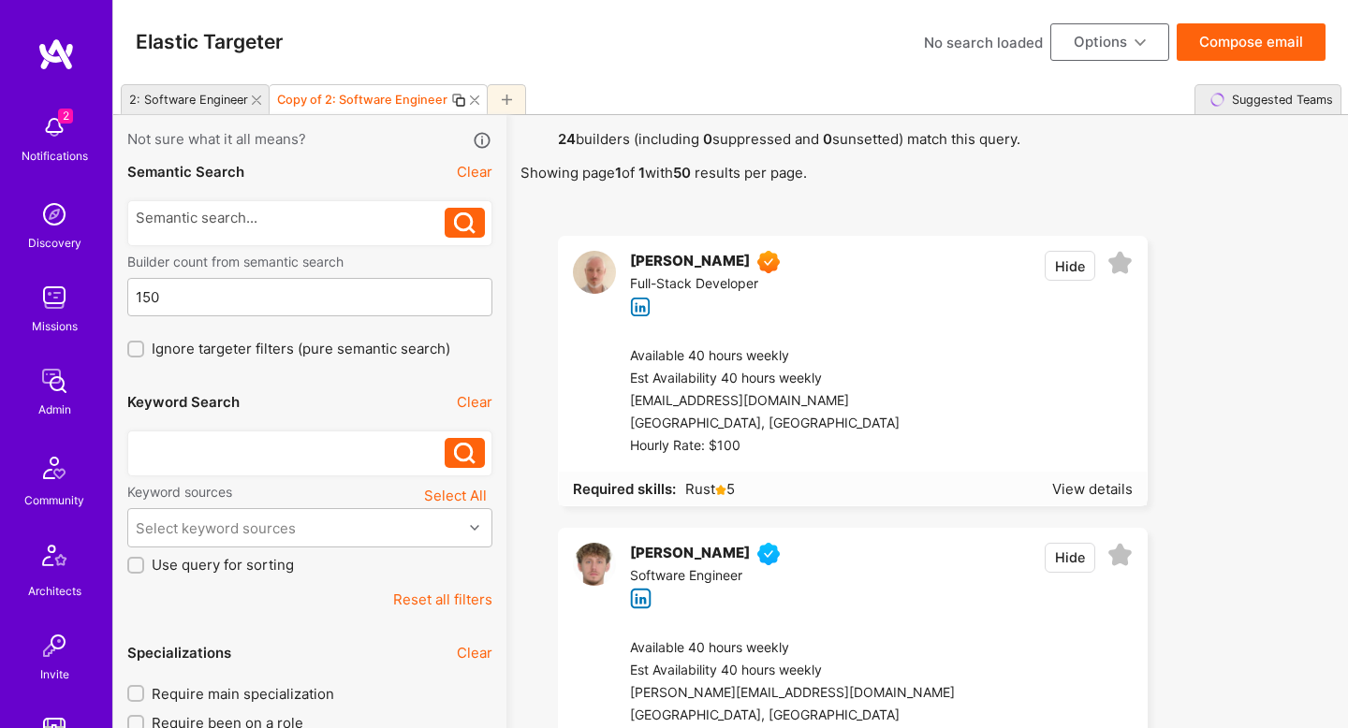
click at [314, 443] on div at bounding box center [291, 448] width 310 height 20
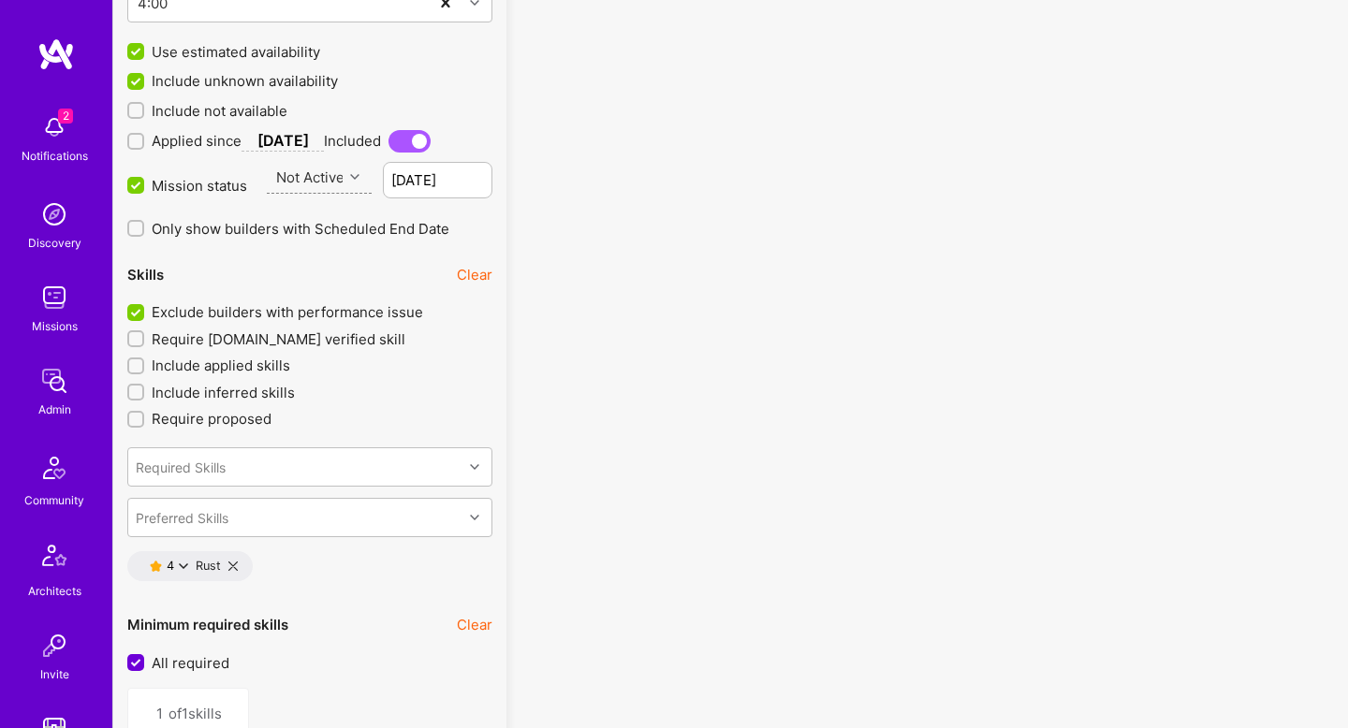
scroll to position [2531, 0]
click at [229, 567] on icon at bounding box center [232, 565] width 9 height 9
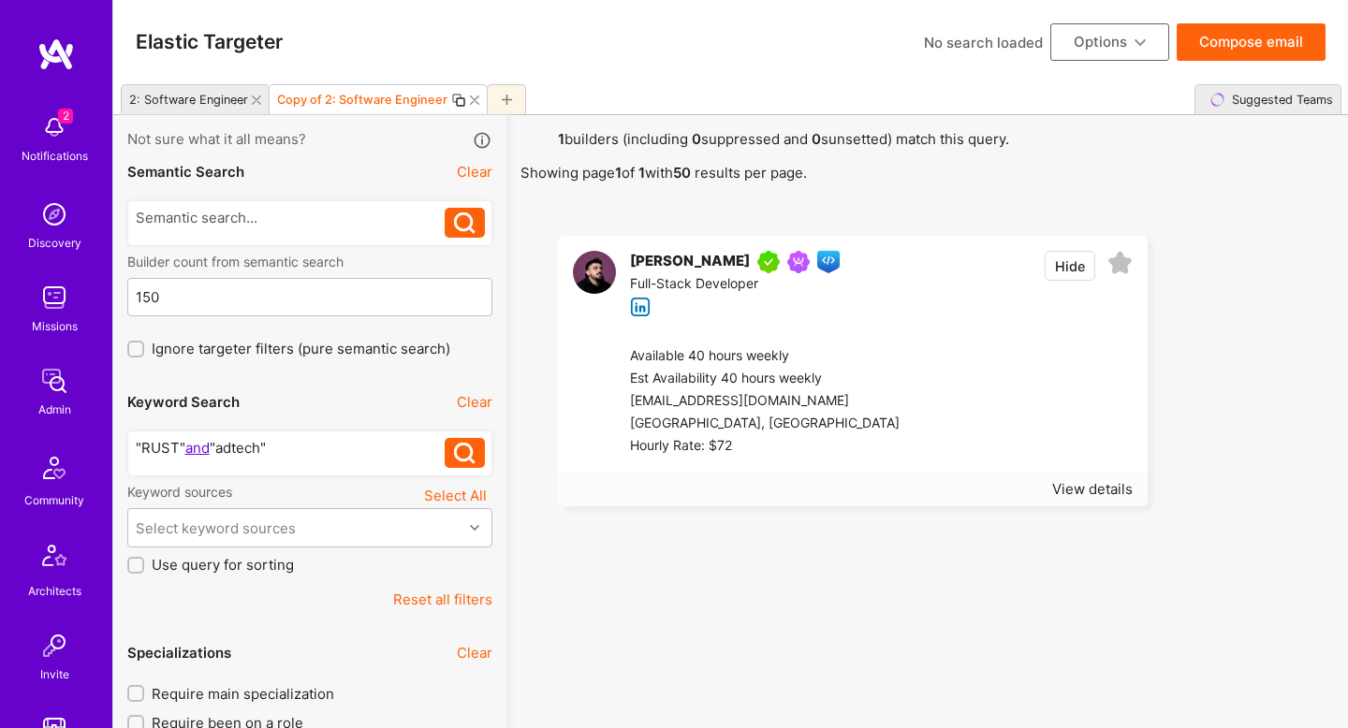
click at [196, 108] on div "2: Software Engineer" at bounding box center [185, 99] width 126 height 27
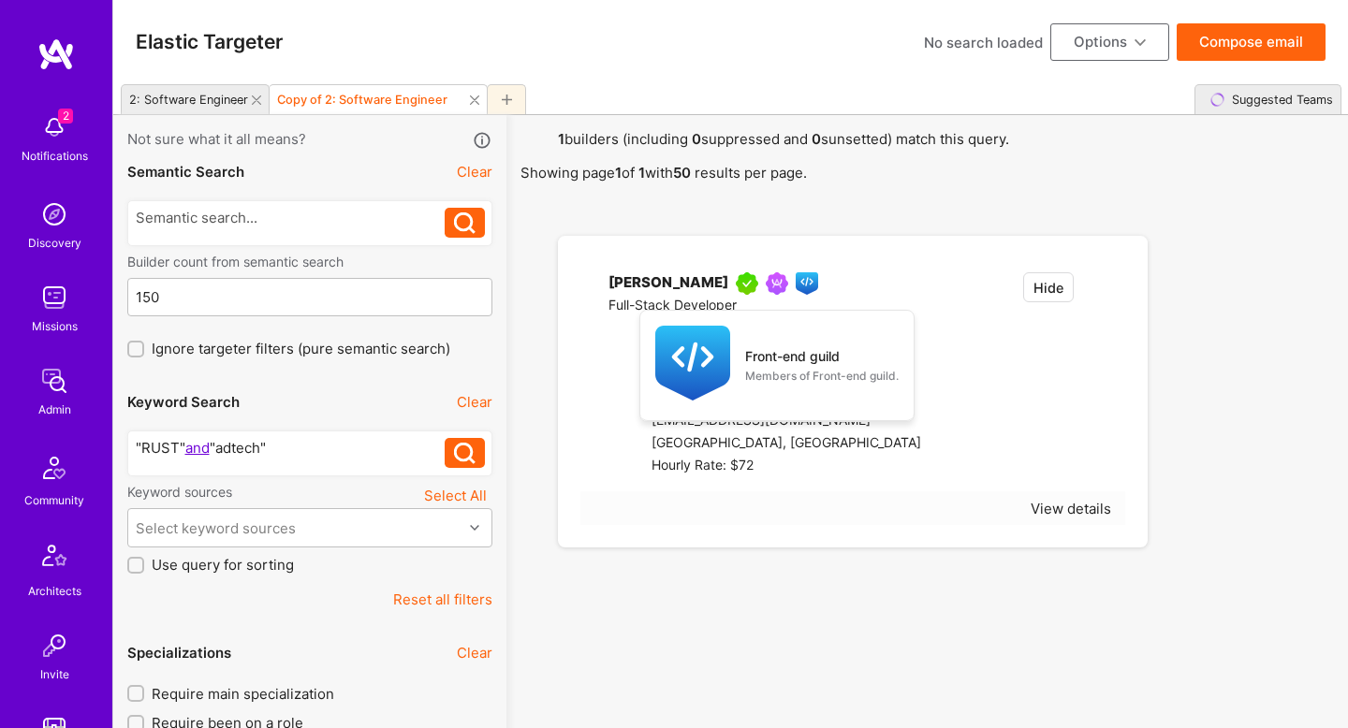
type input "1"
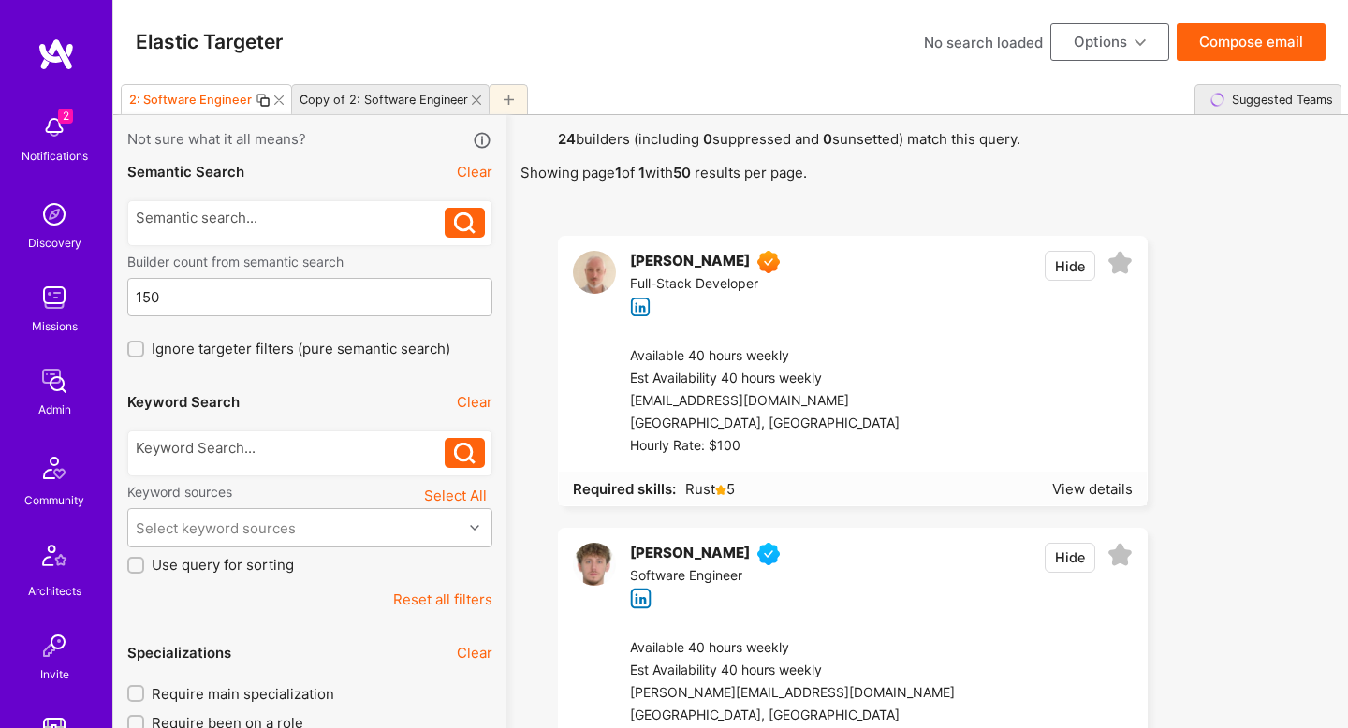
click at [1090, 51] on button "Options" at bounding box center [1109, 41] width 119 height 37
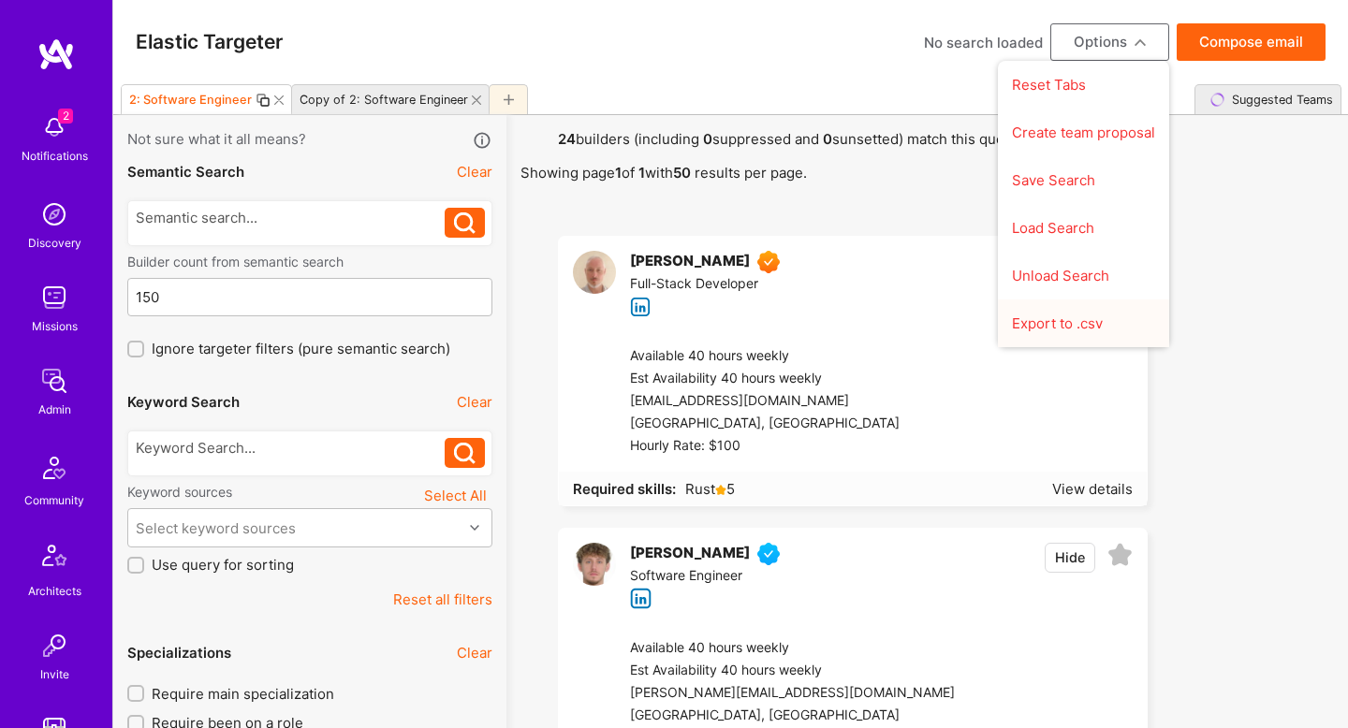
click at [1086, 327] on button "Export to .csv" at bounding box center [1083, 323] width 171 height 48
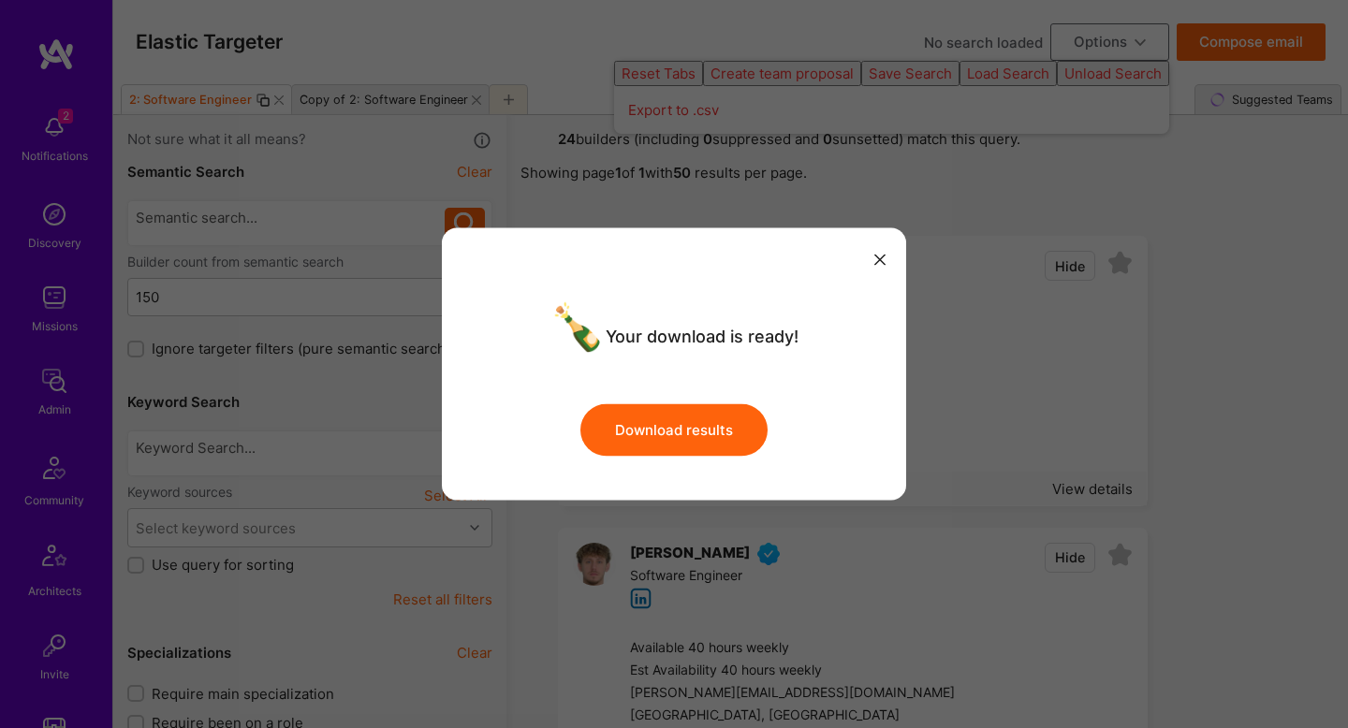
click at [732, 419] on button "Download results" at bounding box center [673, 429] width 187 height 52
